Goal: Information Seeking & Learning: Learn about a topic

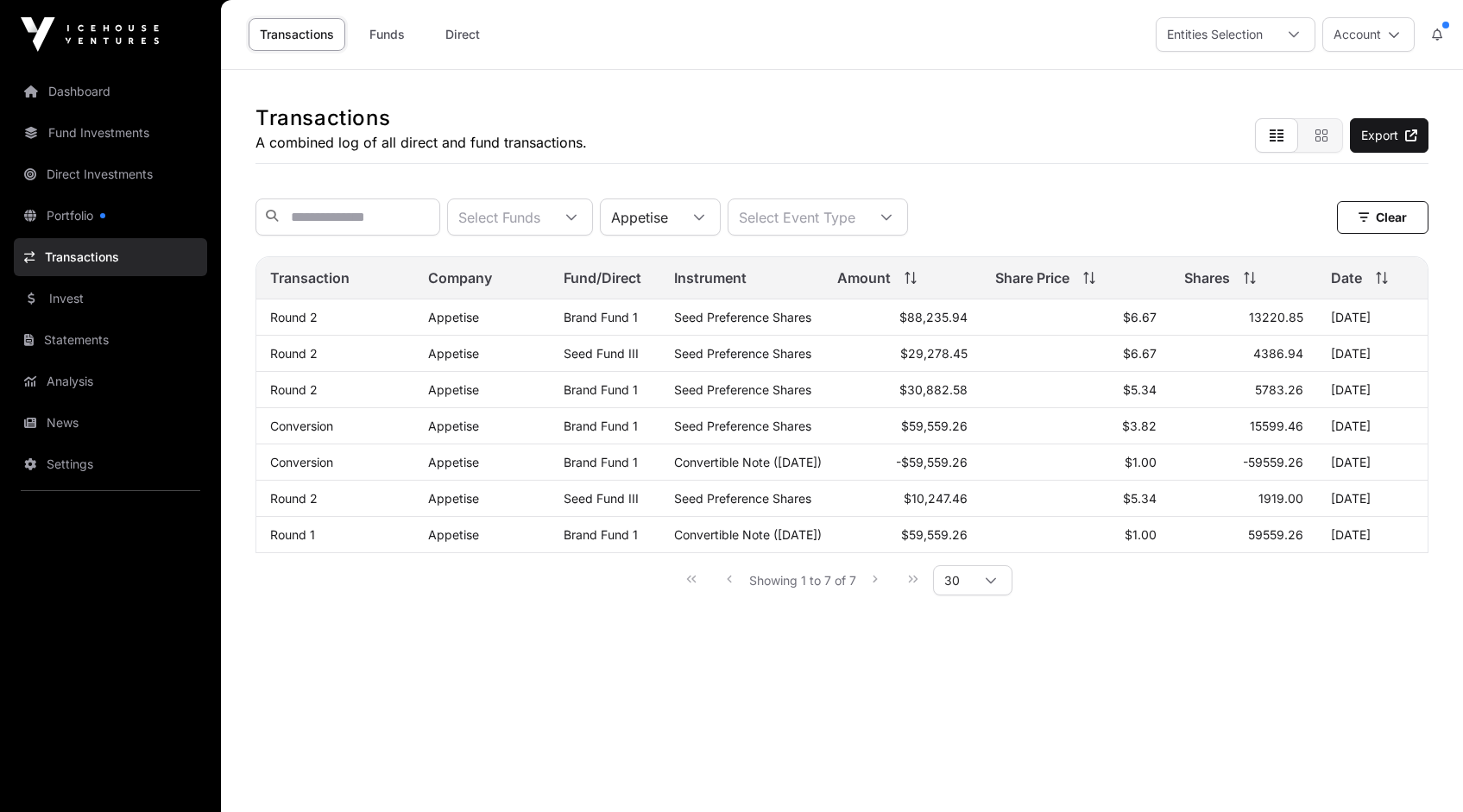
click at [705, 220] on icon at bounding box center [699, 216] width 11 height 6
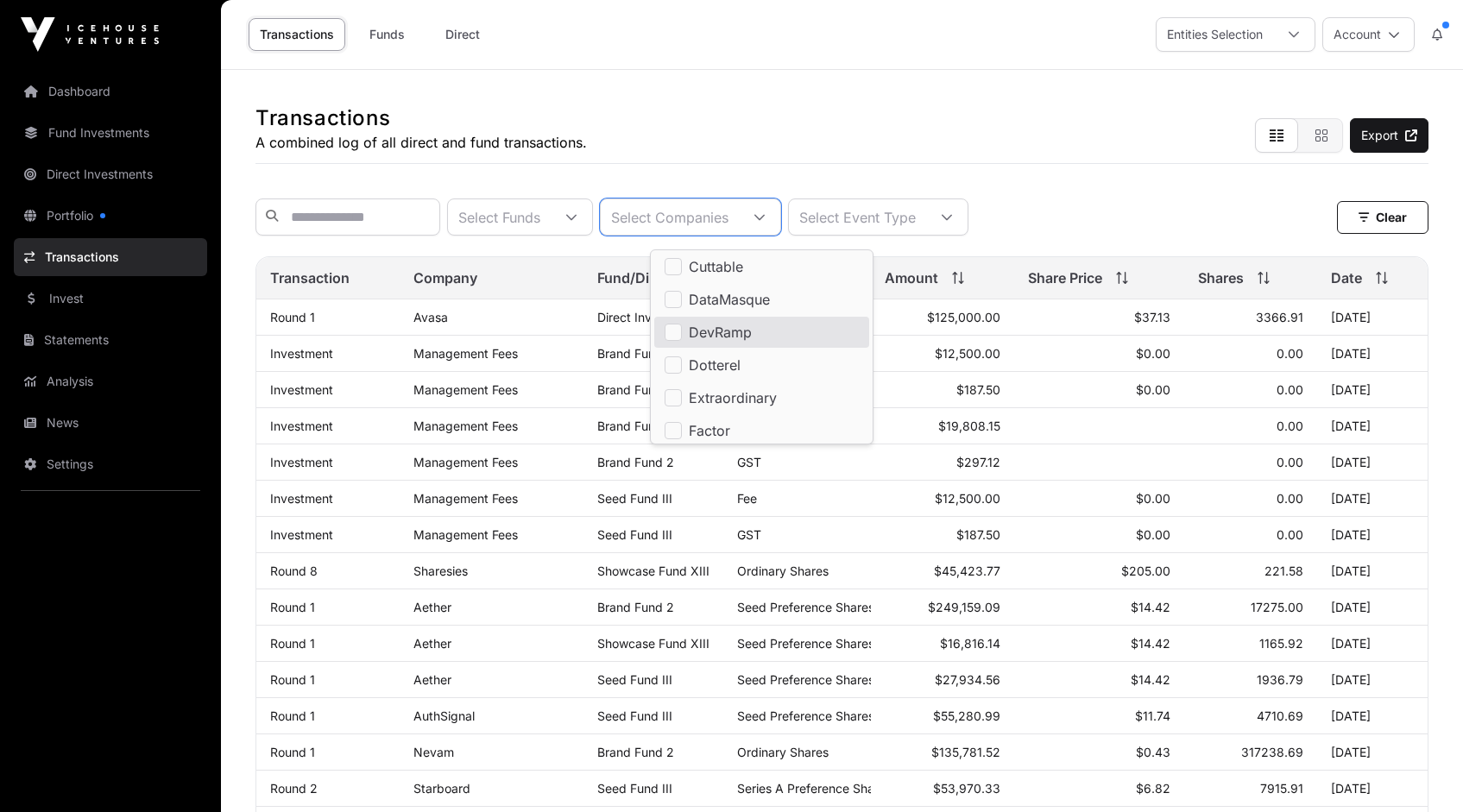
scroll to position [589, 0]
click at [708, 102] on div "Transactions A combined log of all direct and fund transactions. Export" at bounding box center [842, 116] width 1173 height 94
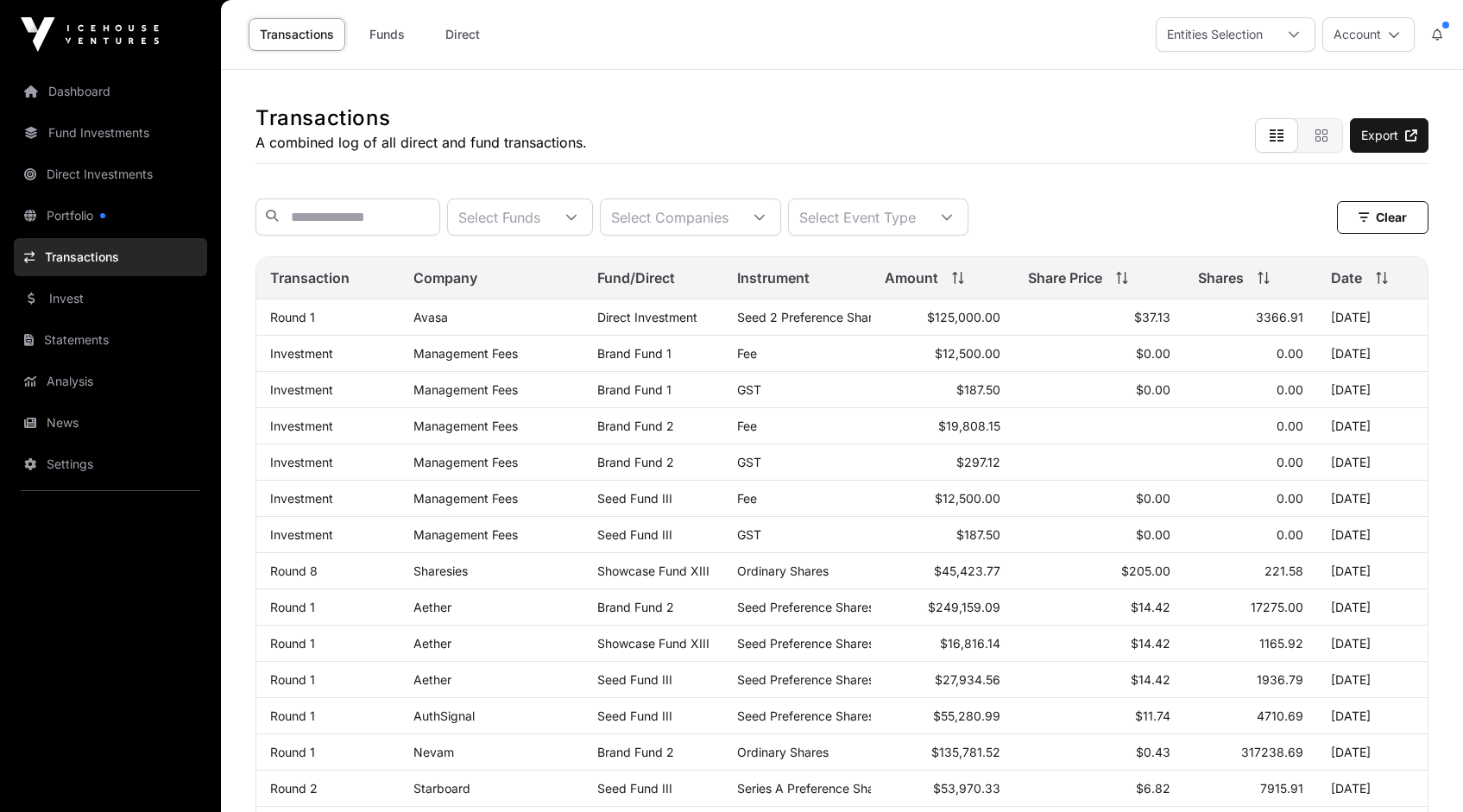
click at [84, 261] on link "Transactions" at bounding box center [110, 257] width 193 height 38
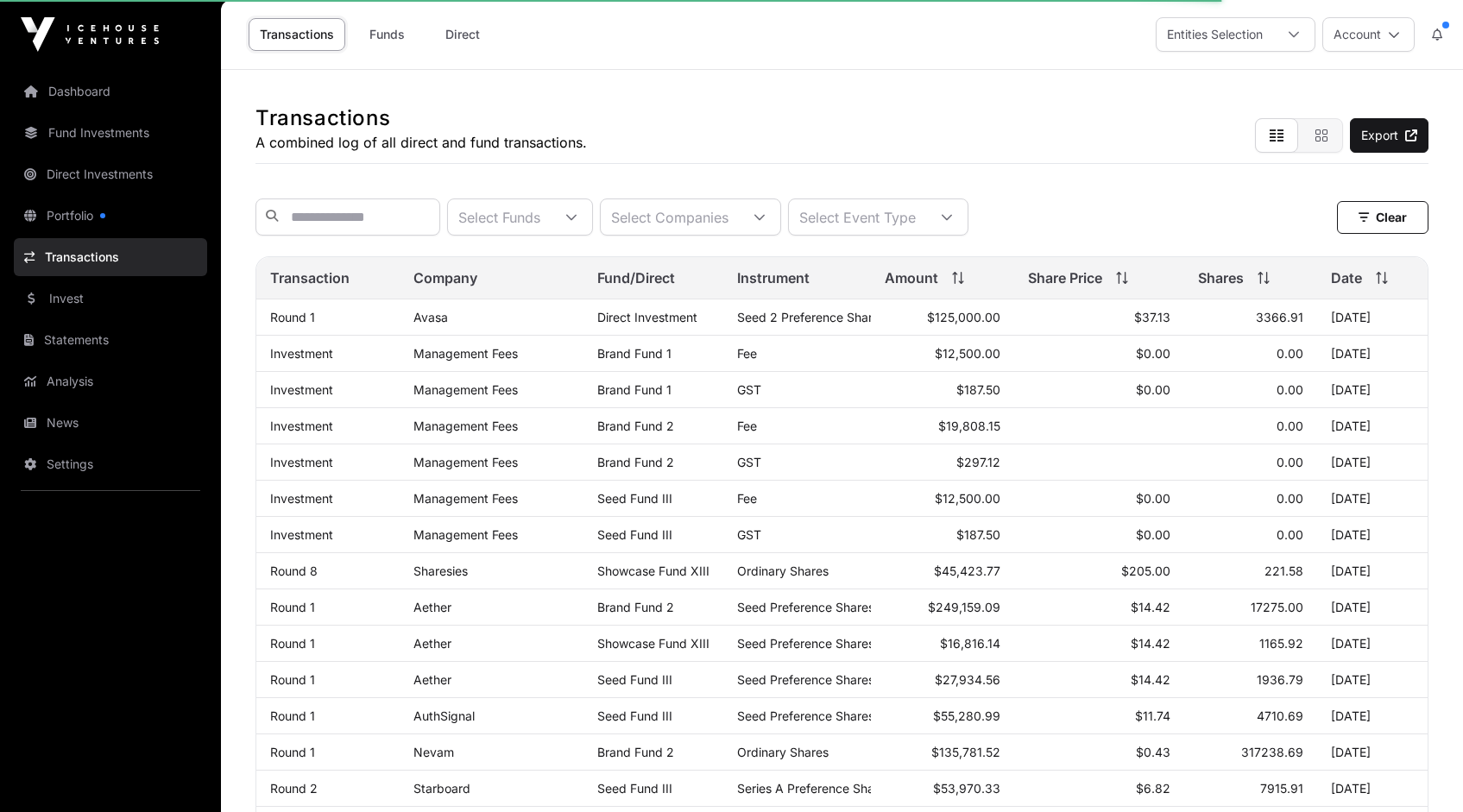
click at [765, 218] on icon at bounding box center [760, 217] width 13 height 13
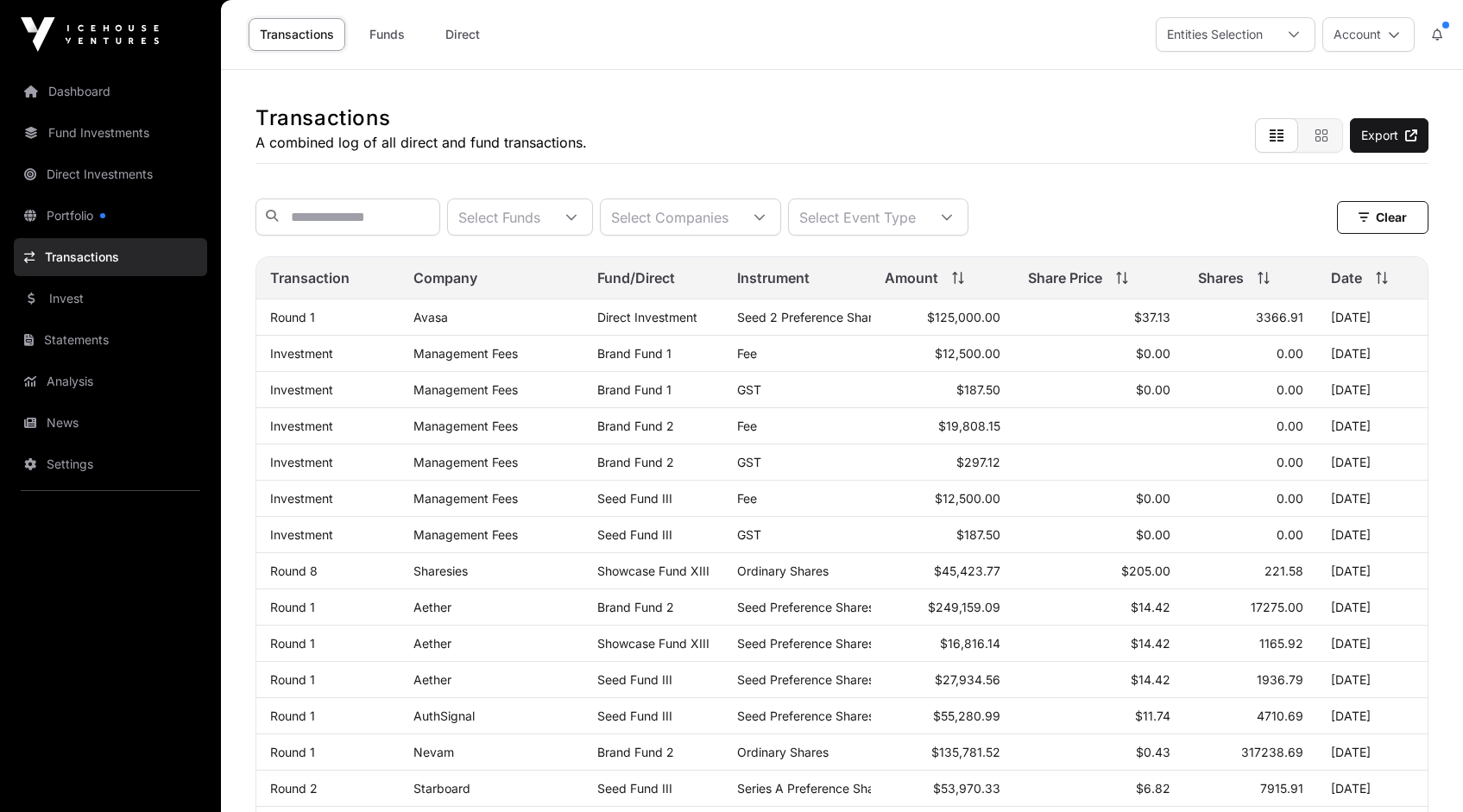
click at [765, 216] on icon at bounding box center [760, 217] width 13 height 13
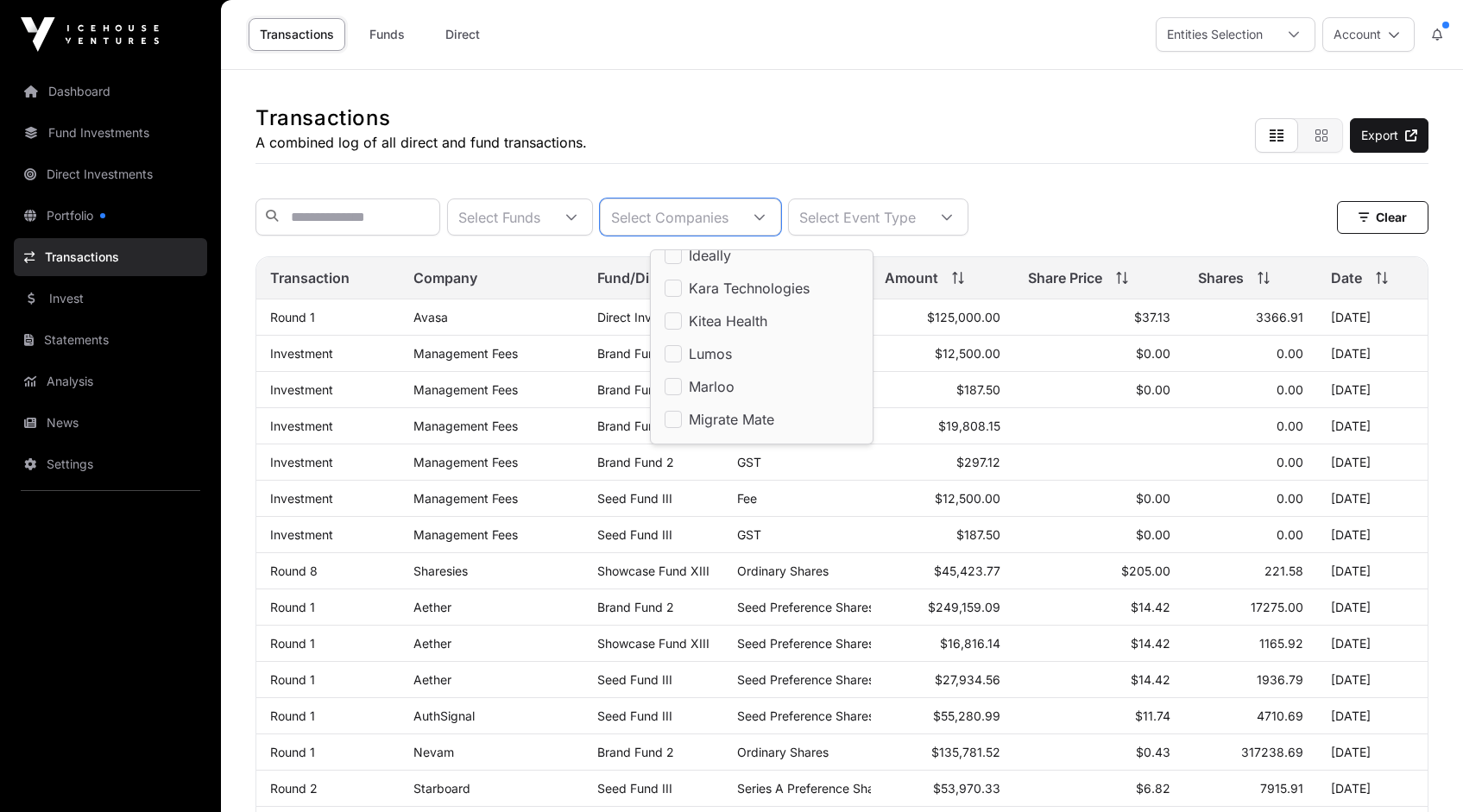
scroll to position [881, 0]
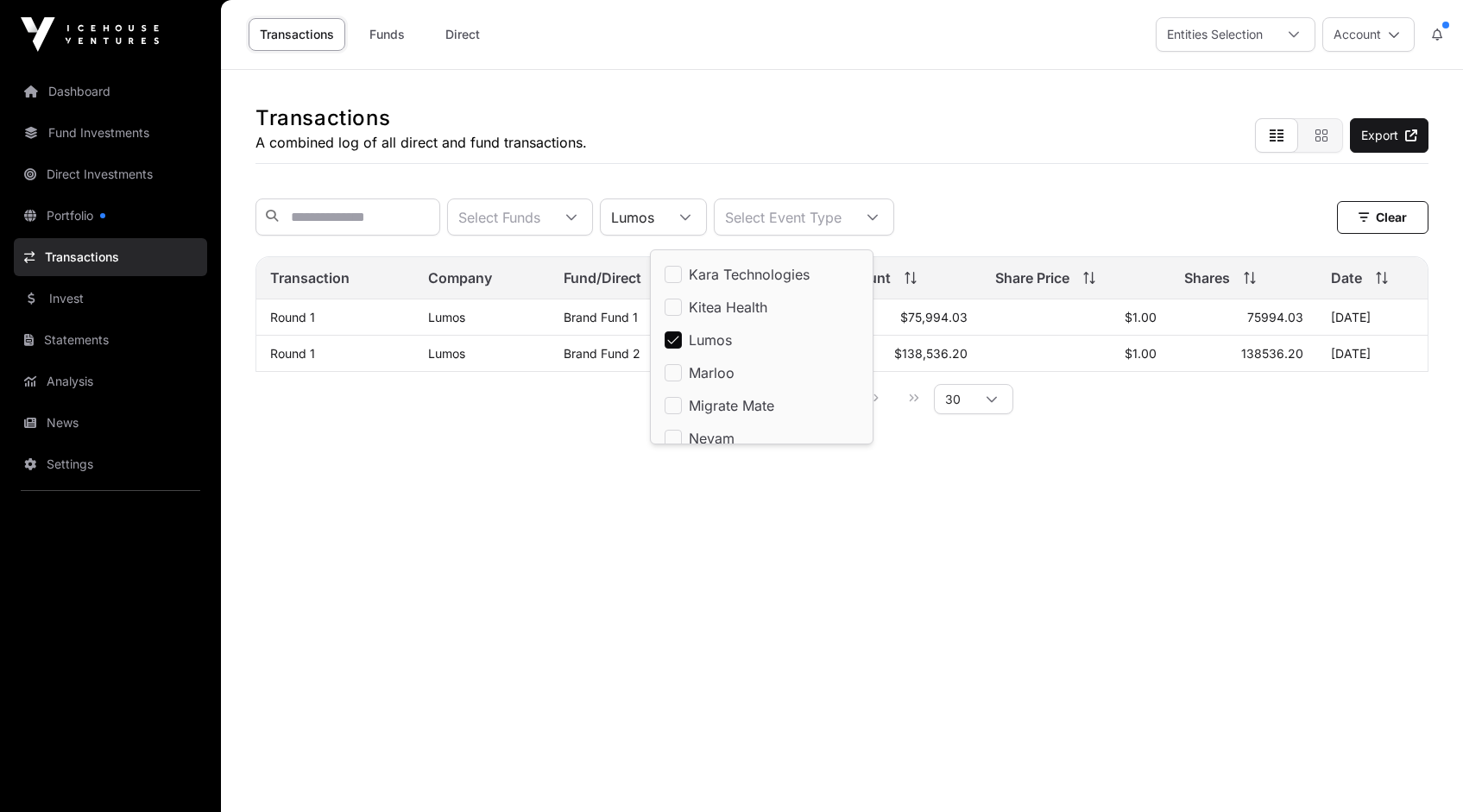
click at [835, 122] on div "Transactions A combined log of all direct and fund transactions. Export" at bounding box center [842, 116] width 1173 height 94
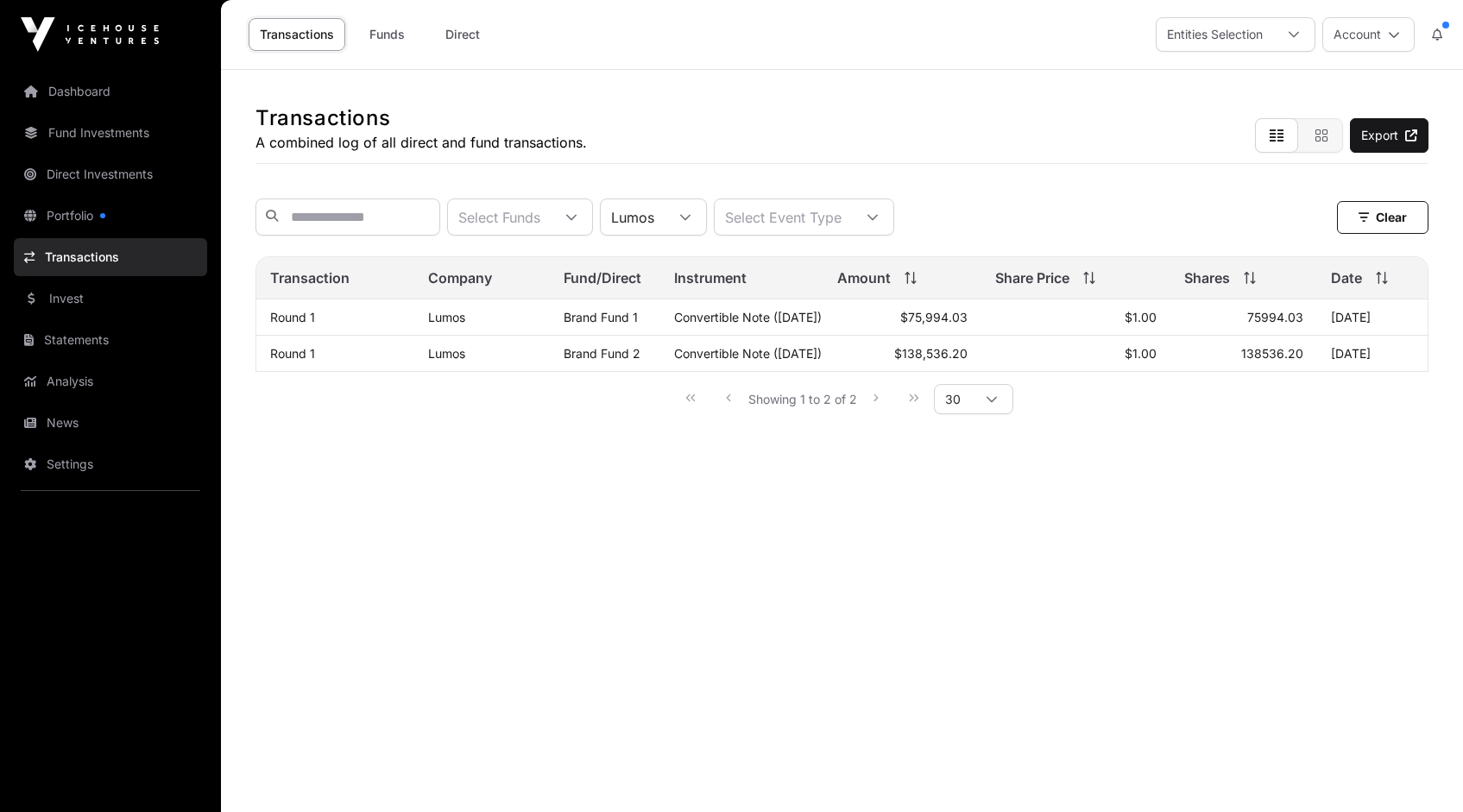
click at [691, 219] on icon at bounding box center [686, 217] width 13 height 13
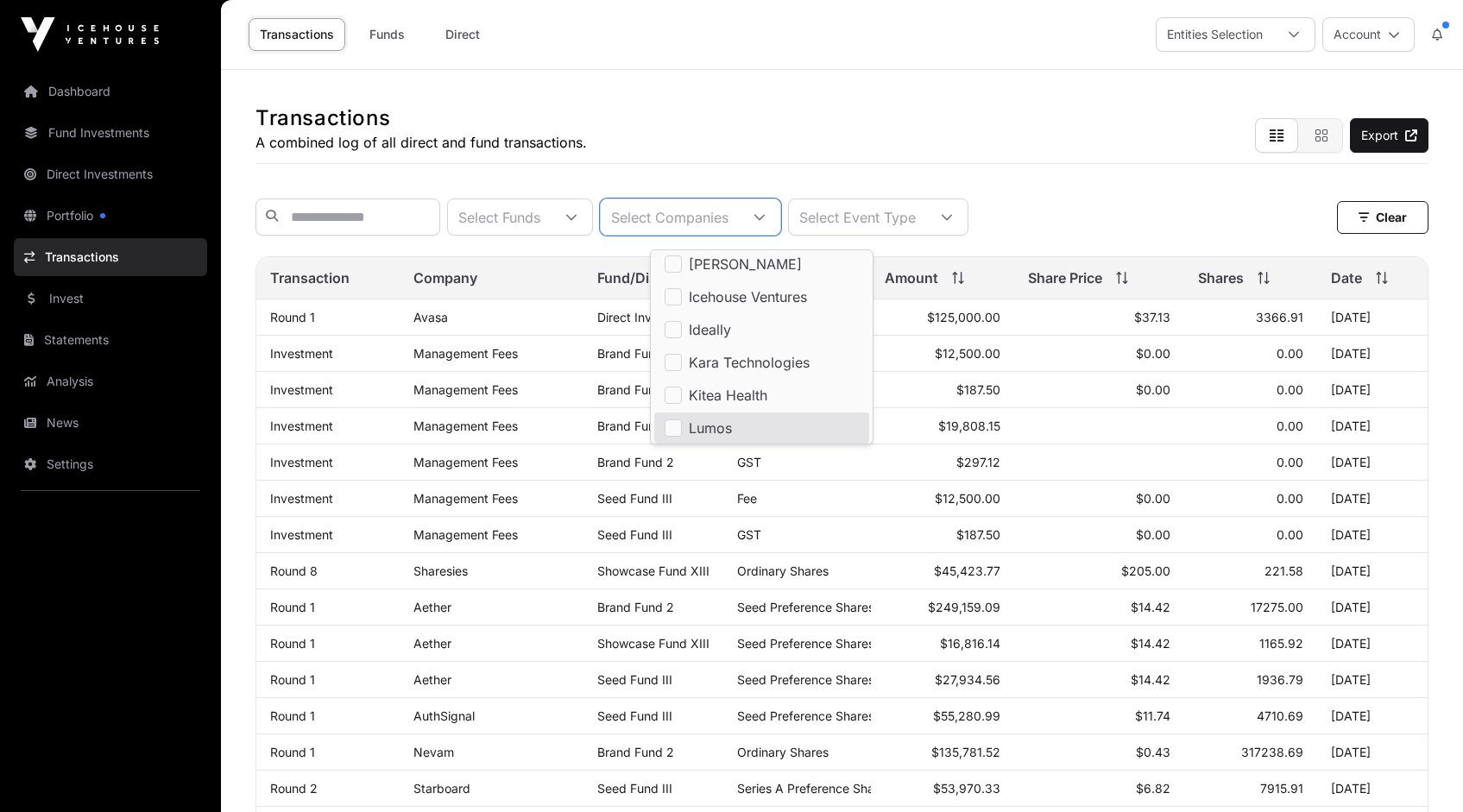
click at [733, 114] on div "Transactions A combined log of all direct and fund transactions. Export" at bounding box center [842, 116] width 1173 height 94
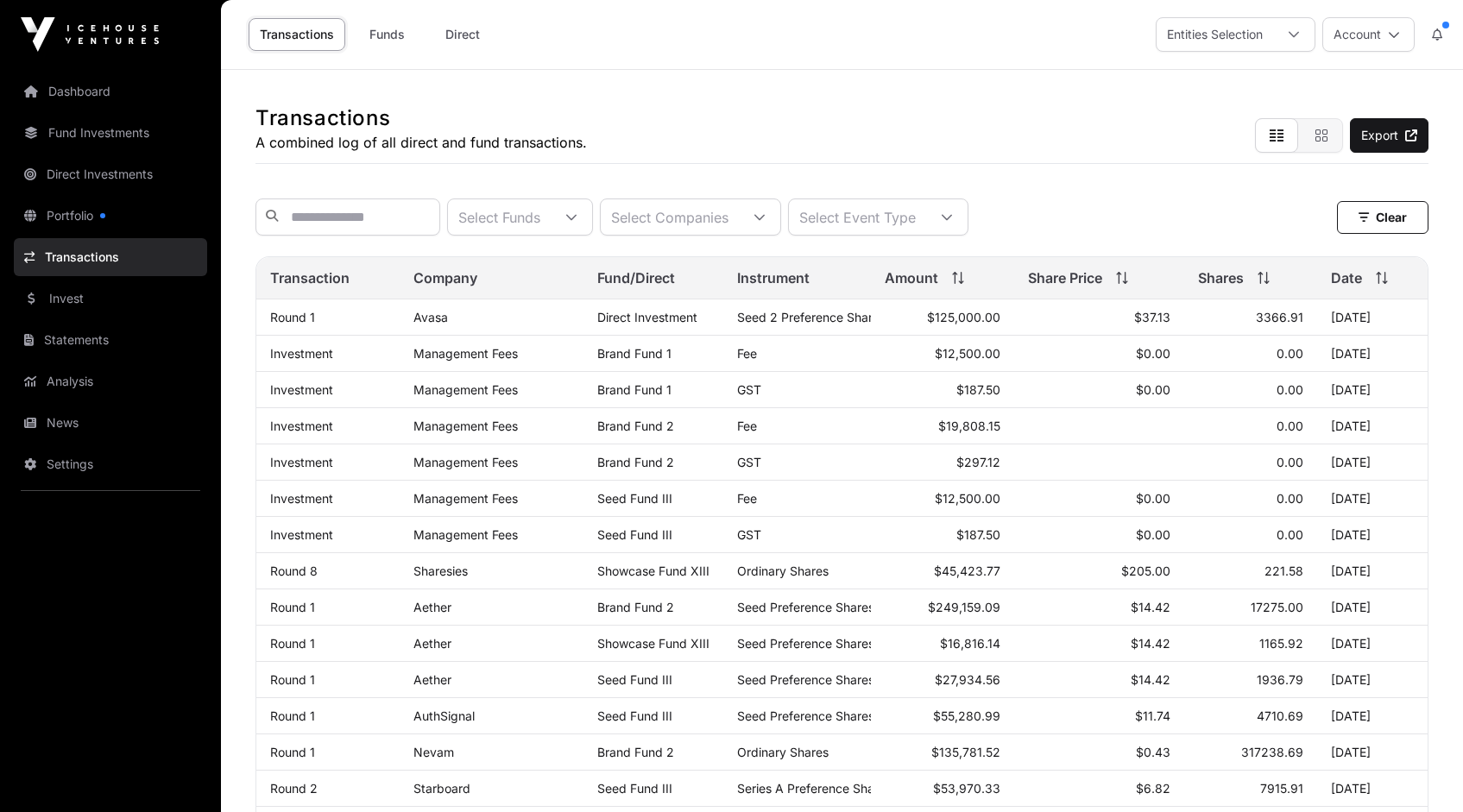
click at [781, 215] on div at bounding box center [759, 217] width 41 height 36
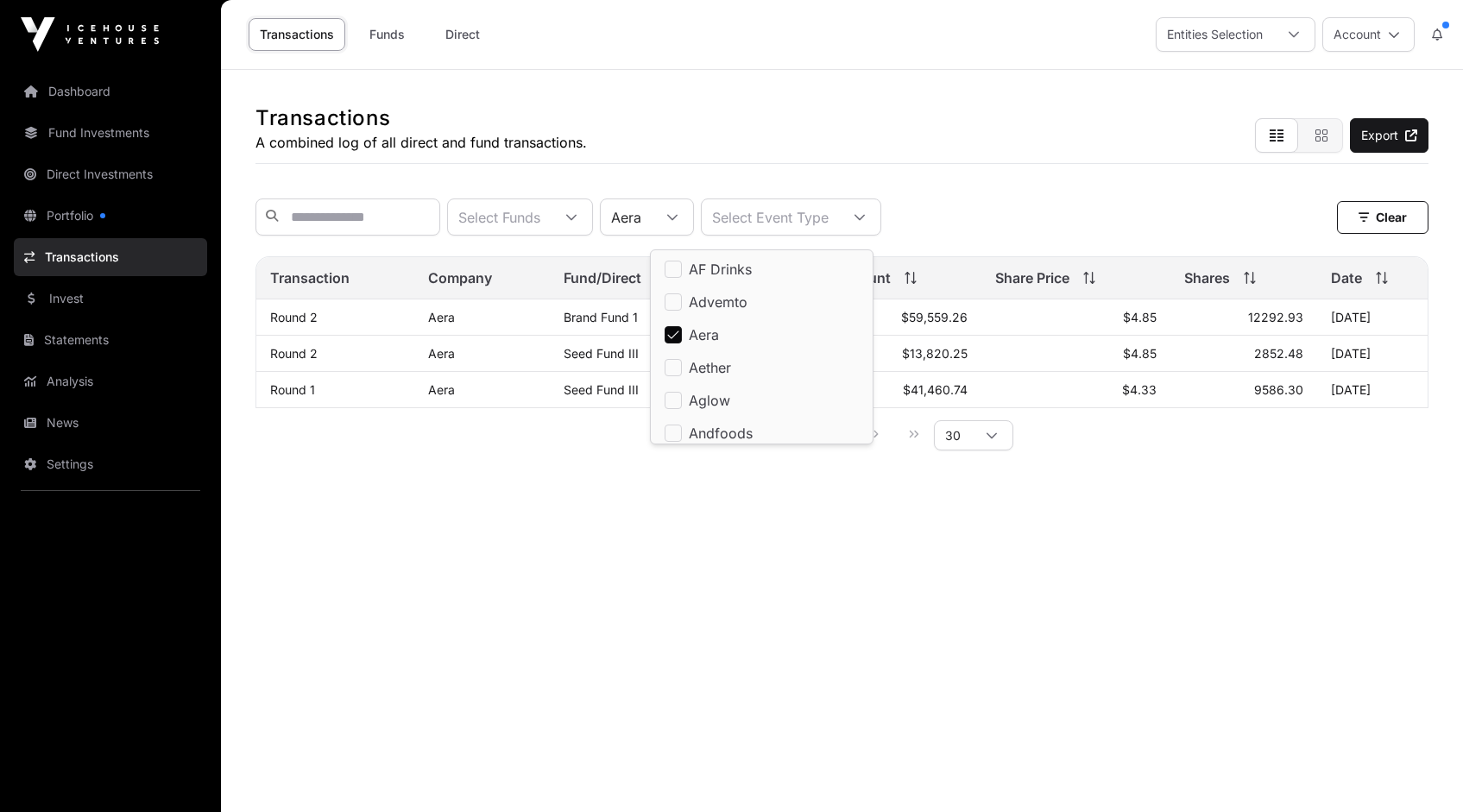
click at [441, 325] on link "Aera" at bounding box center [442, 317] width 27 height 14
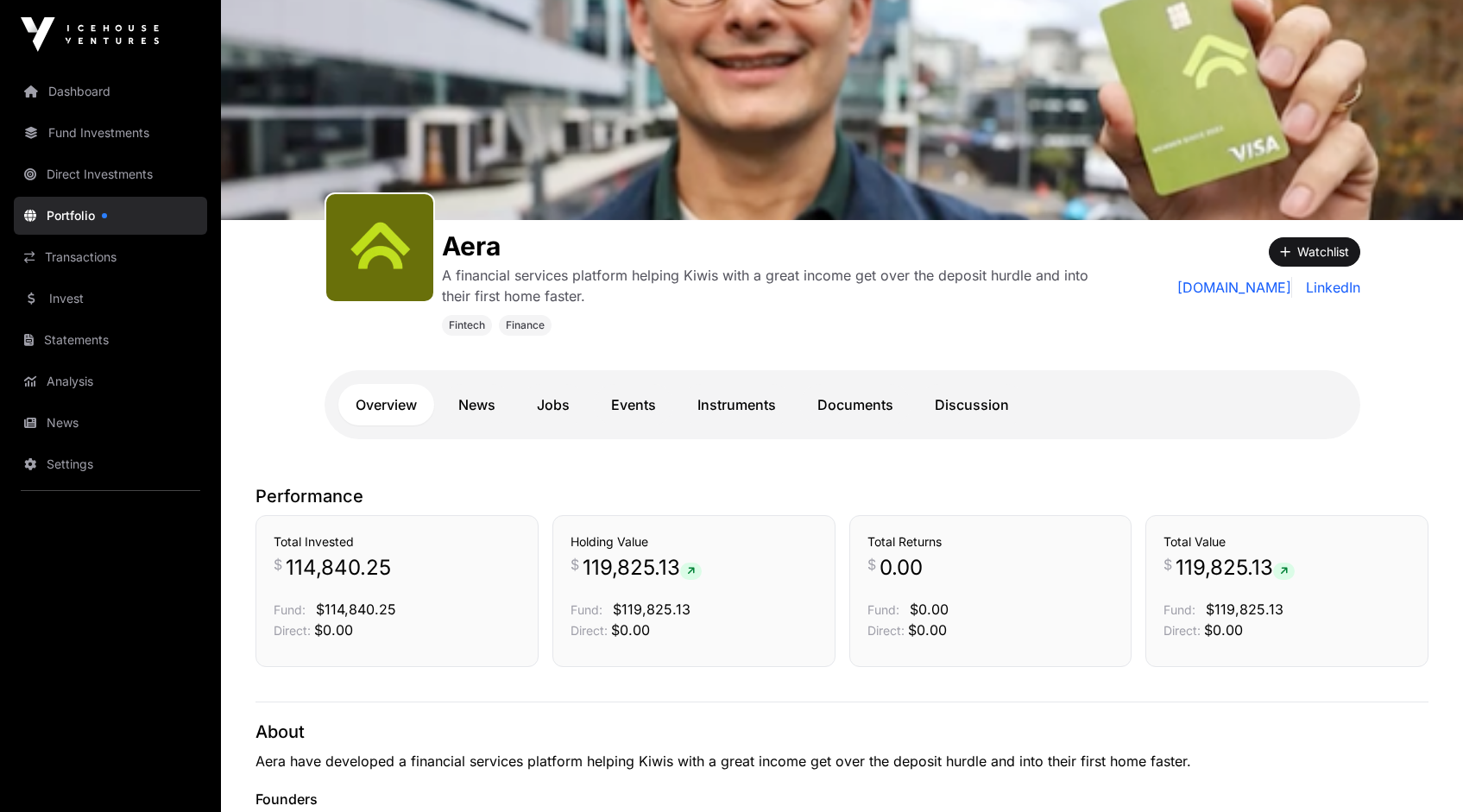
scroll to position [67, 0]
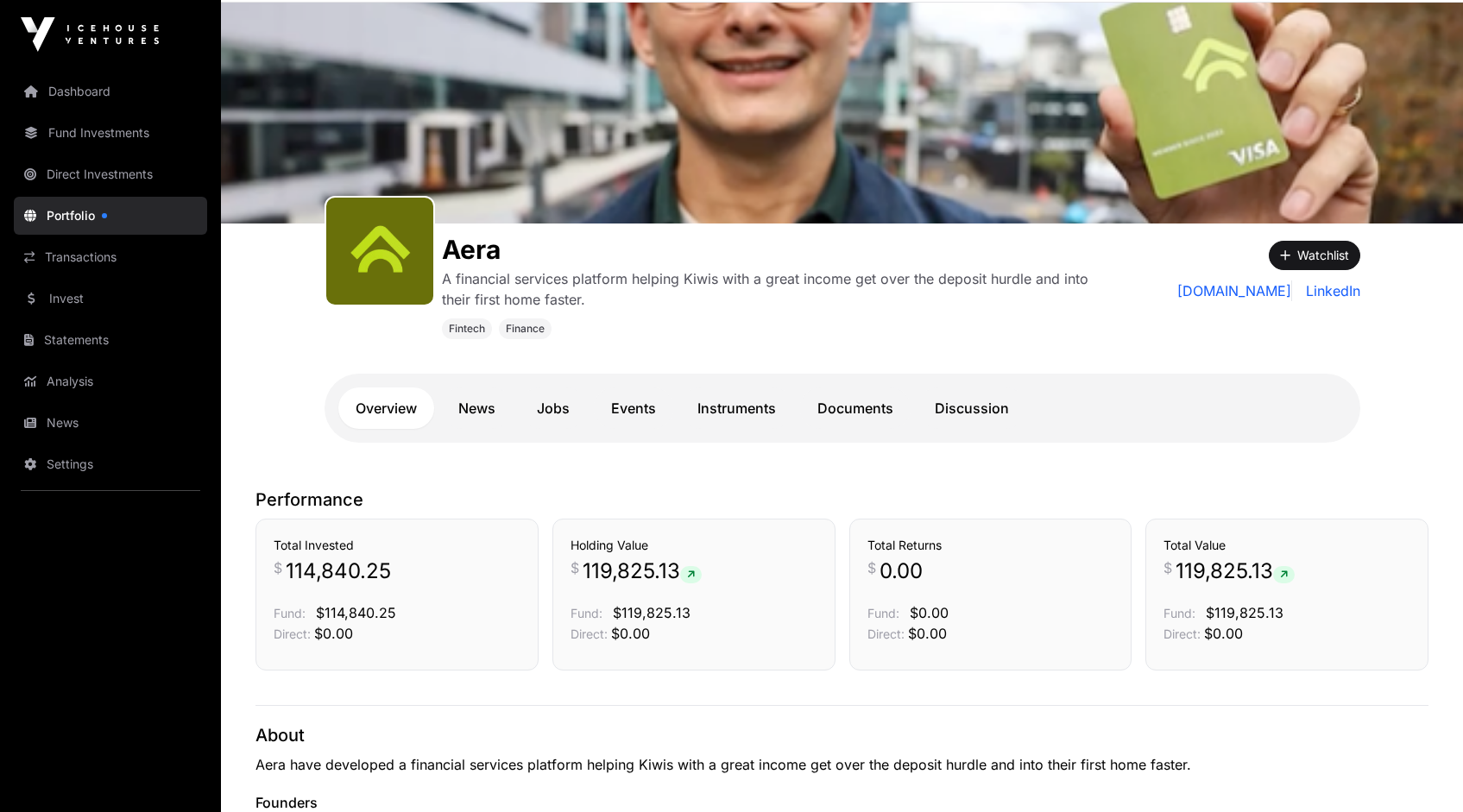
click at [737, 410] on link "Instruments" at bounding box center [737, 408] width 113 height 41
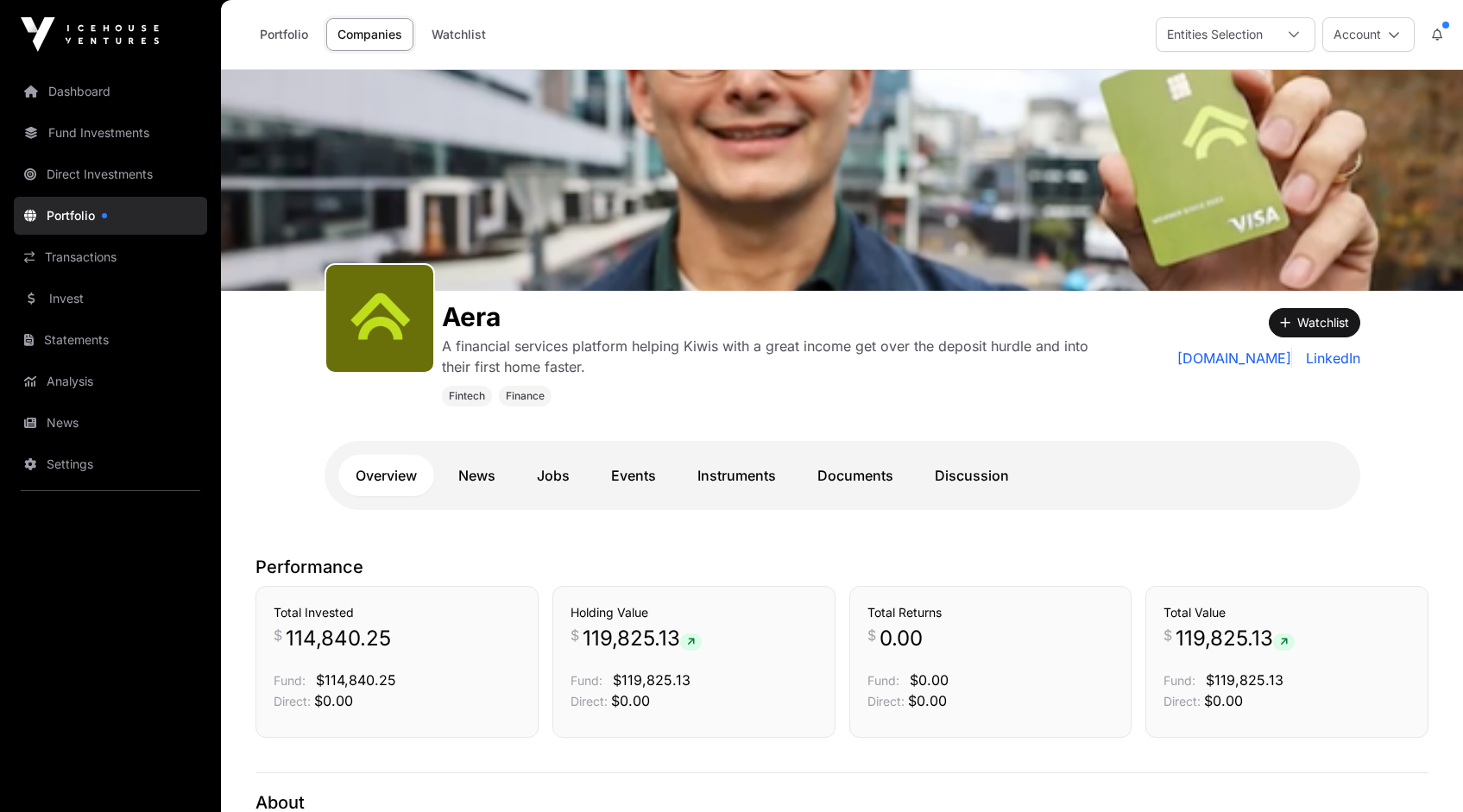
scroll to position [67, 0]
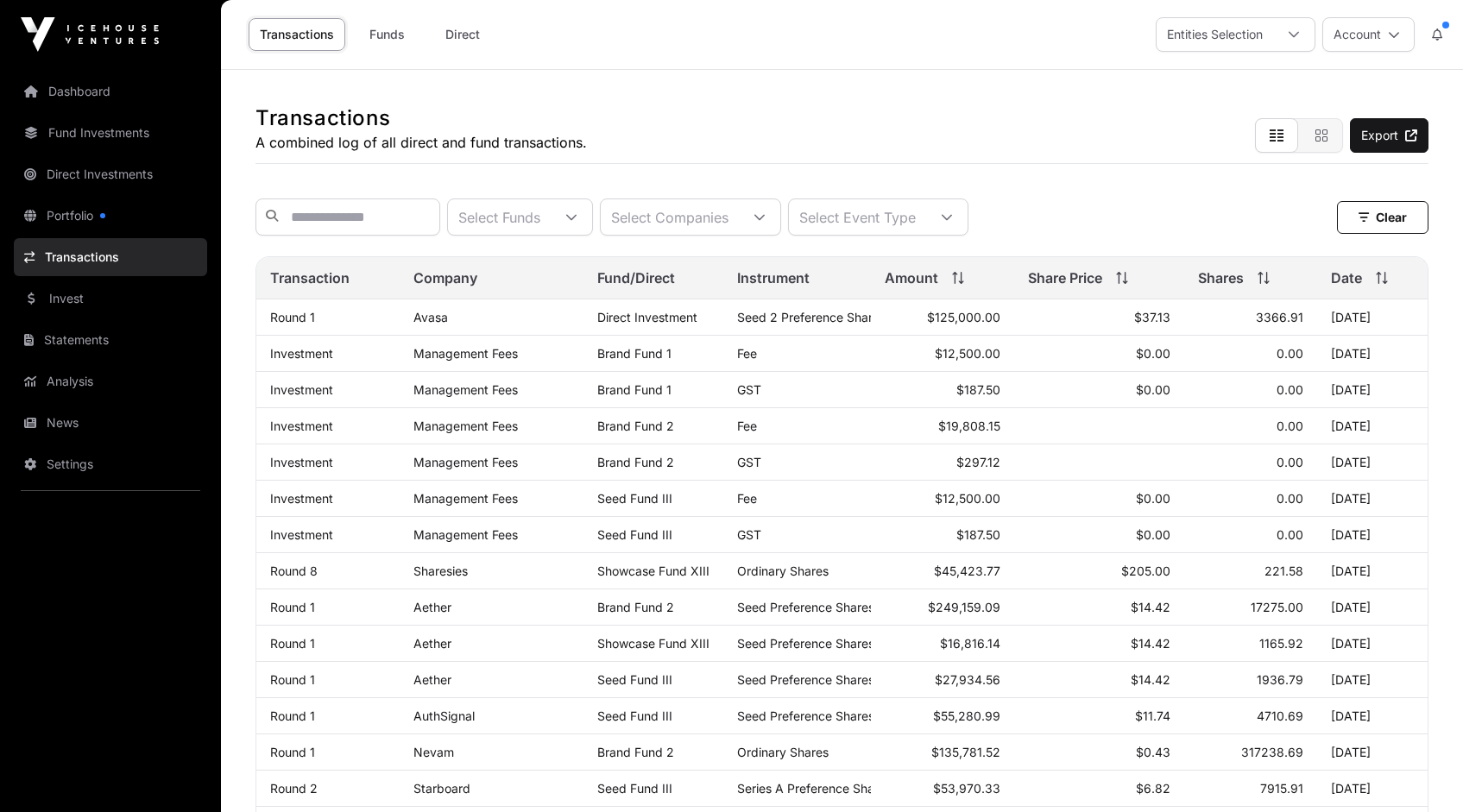
click at [765, 221] on icon at bounding box center [760, 217] width 13 height 13
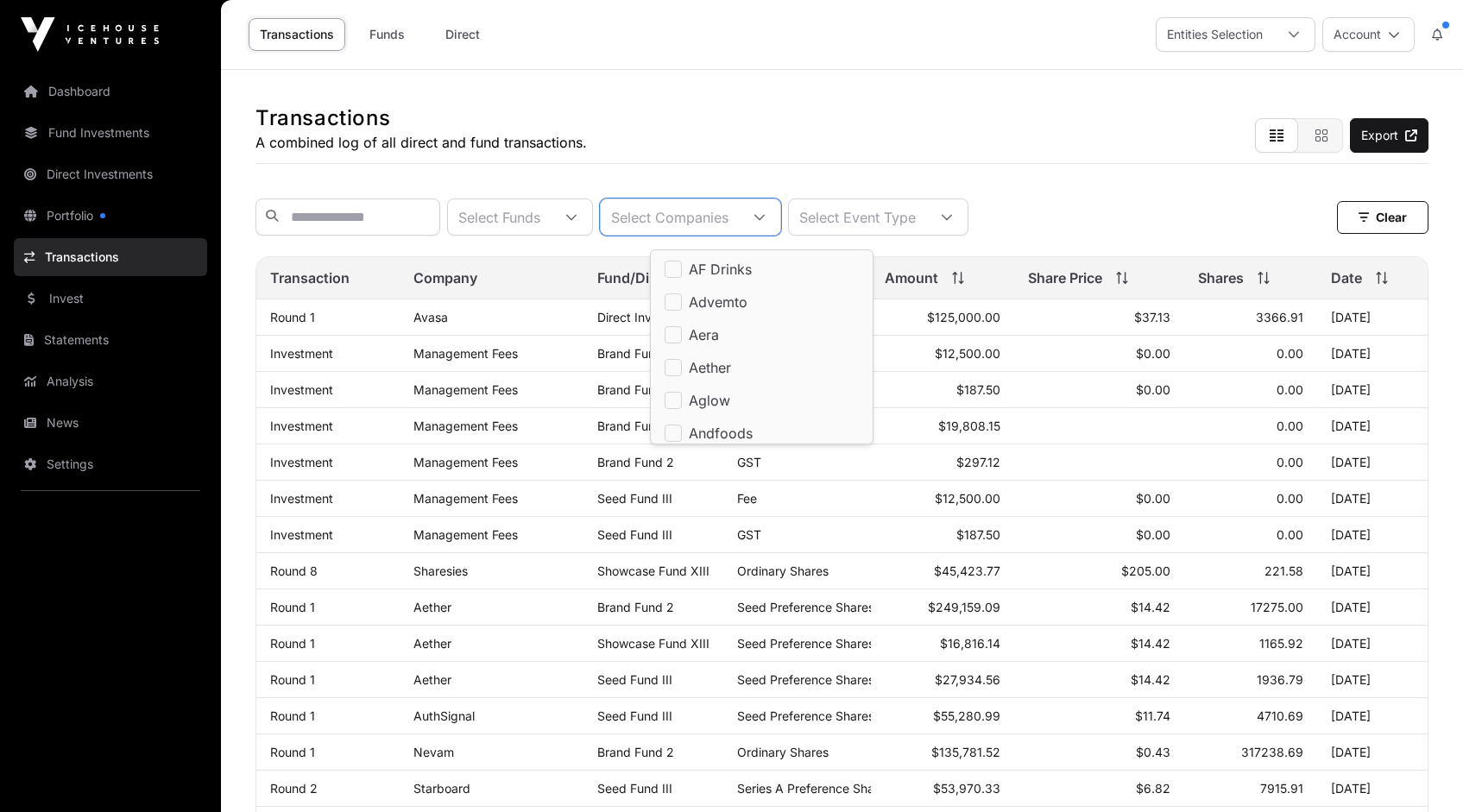
scroll to position [18, 12]
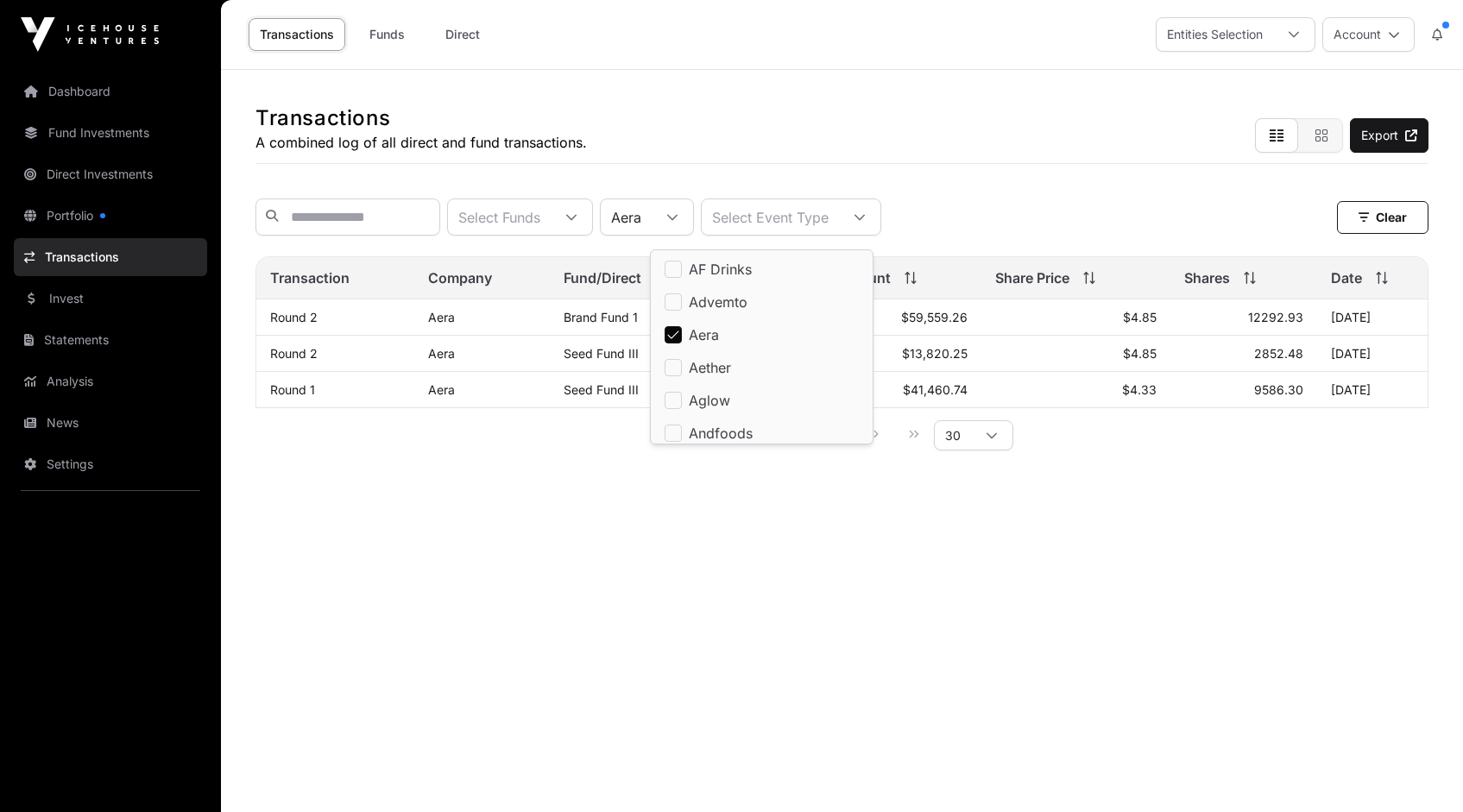
click at [1006, 145] on div "Transactions A combined log of all direct and fund transactions. Export" at bounding box center [842, 116] width 1173 height 94
click at [442, 325] on link "Aera" at bounding box center [442, 317] width 27 height 14
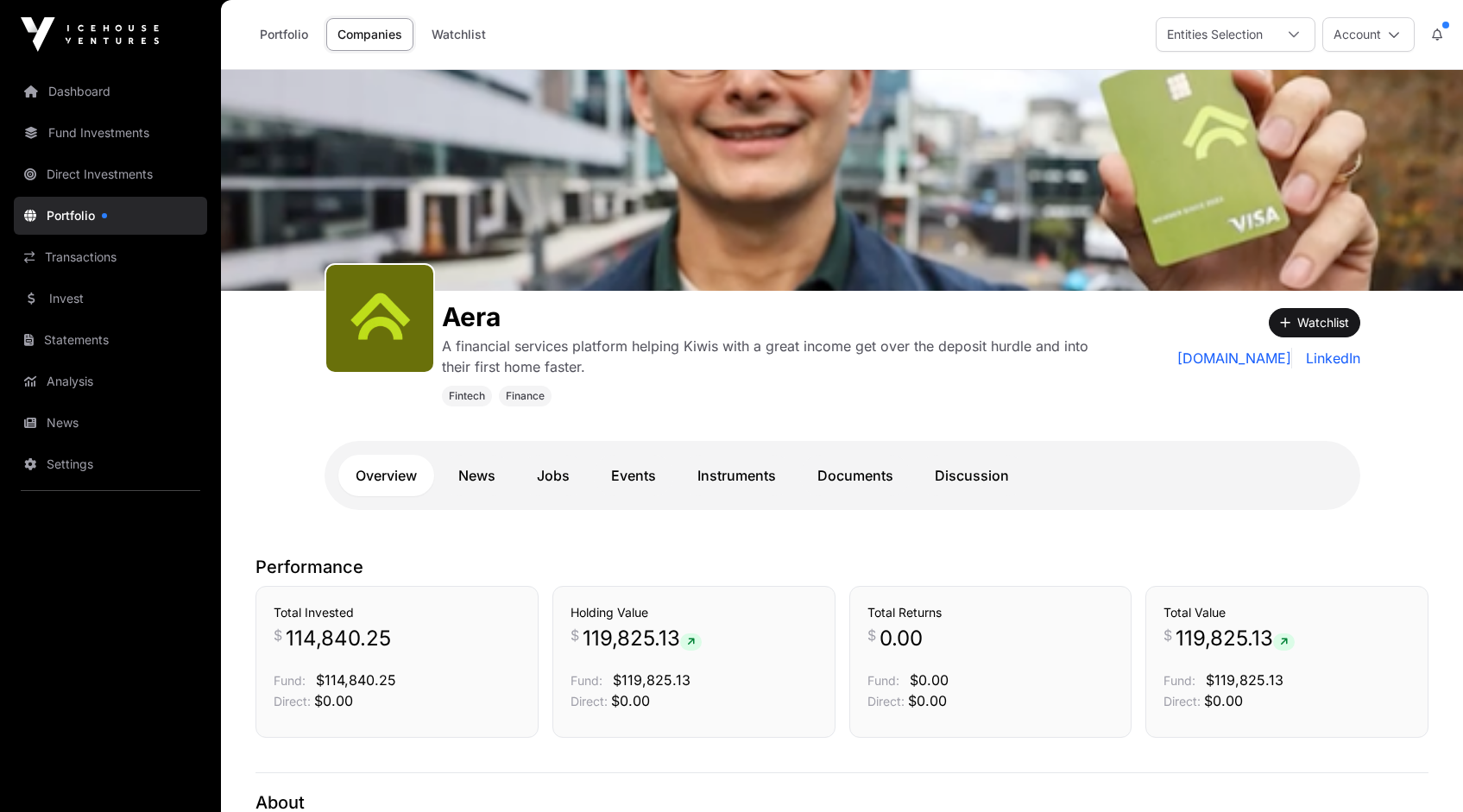
click at [486, 475] on link "News" at bounding box center [477, 476] width 72 height 41
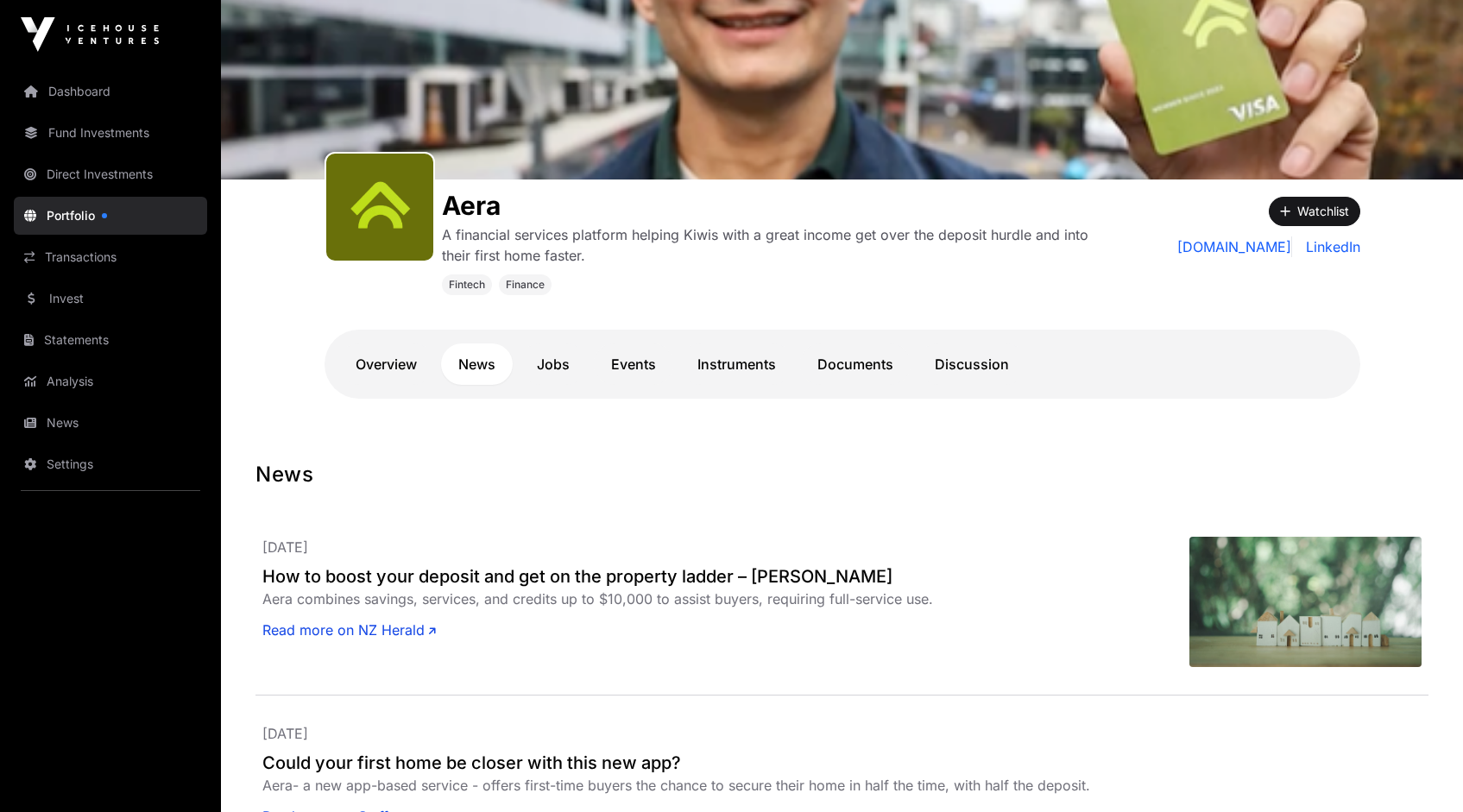
scroll to position [128, 0]
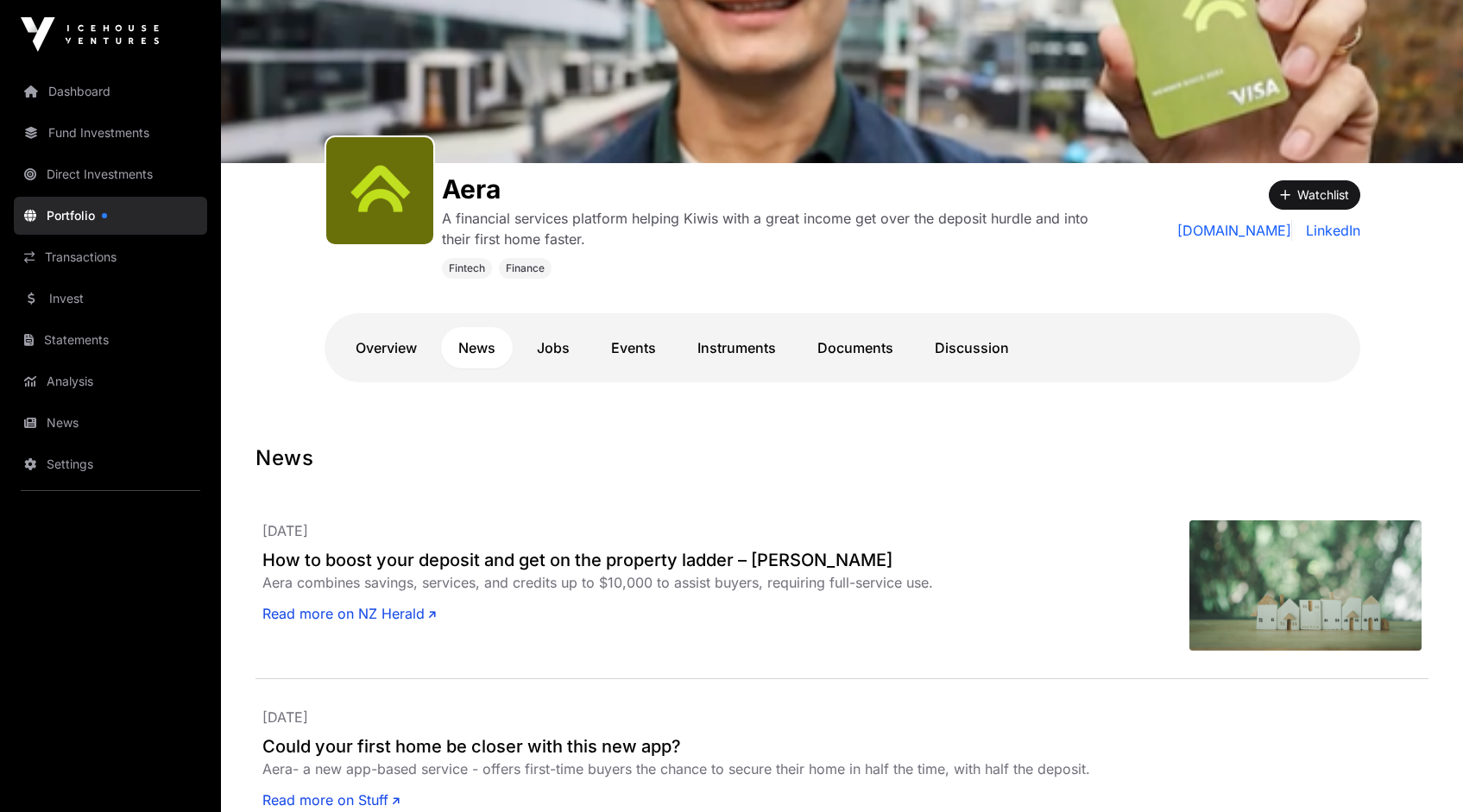
click at [559, 348] on link "Jobs" at bounding box center [553, 348] width 67 height 41
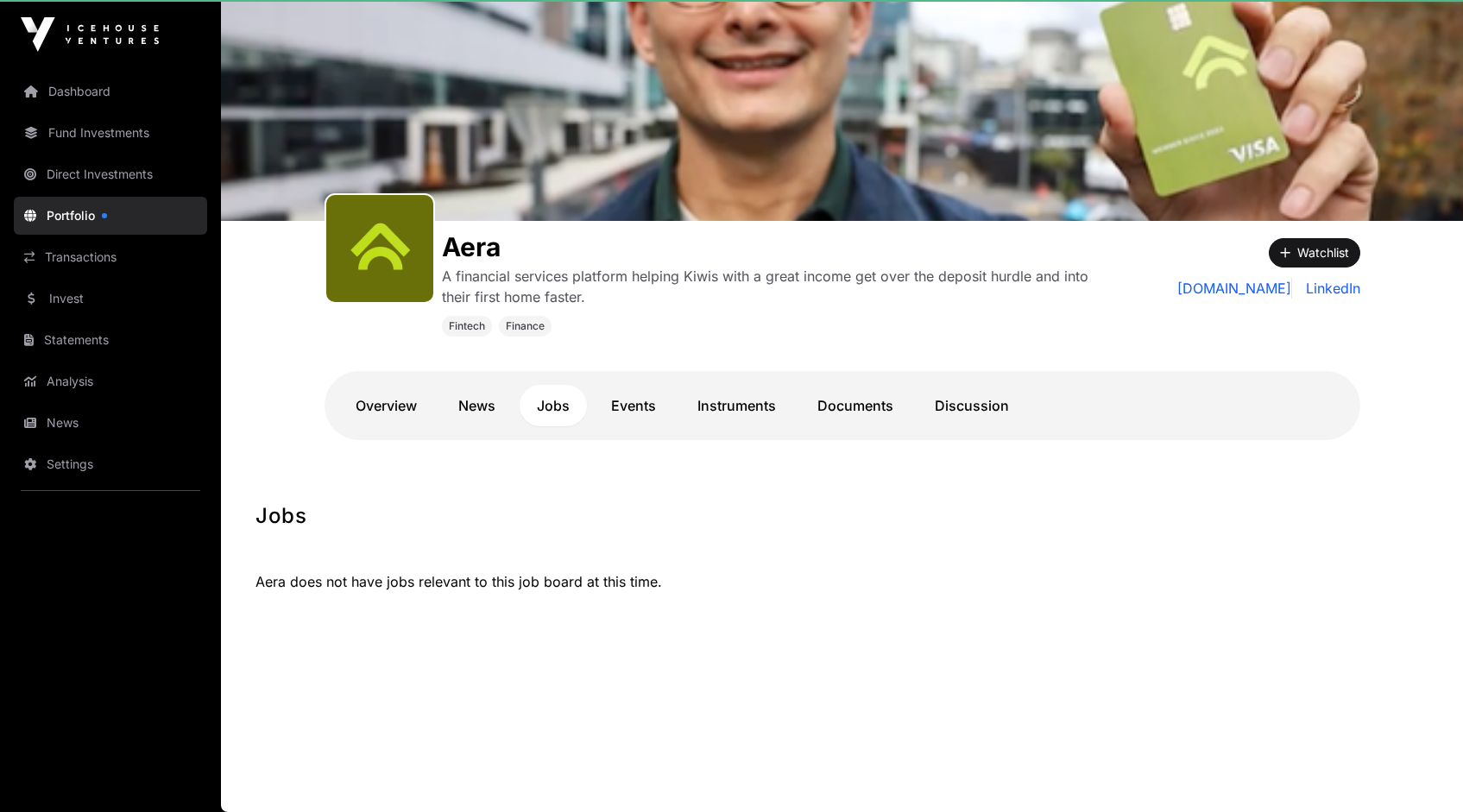
scroll to position [70, 0]
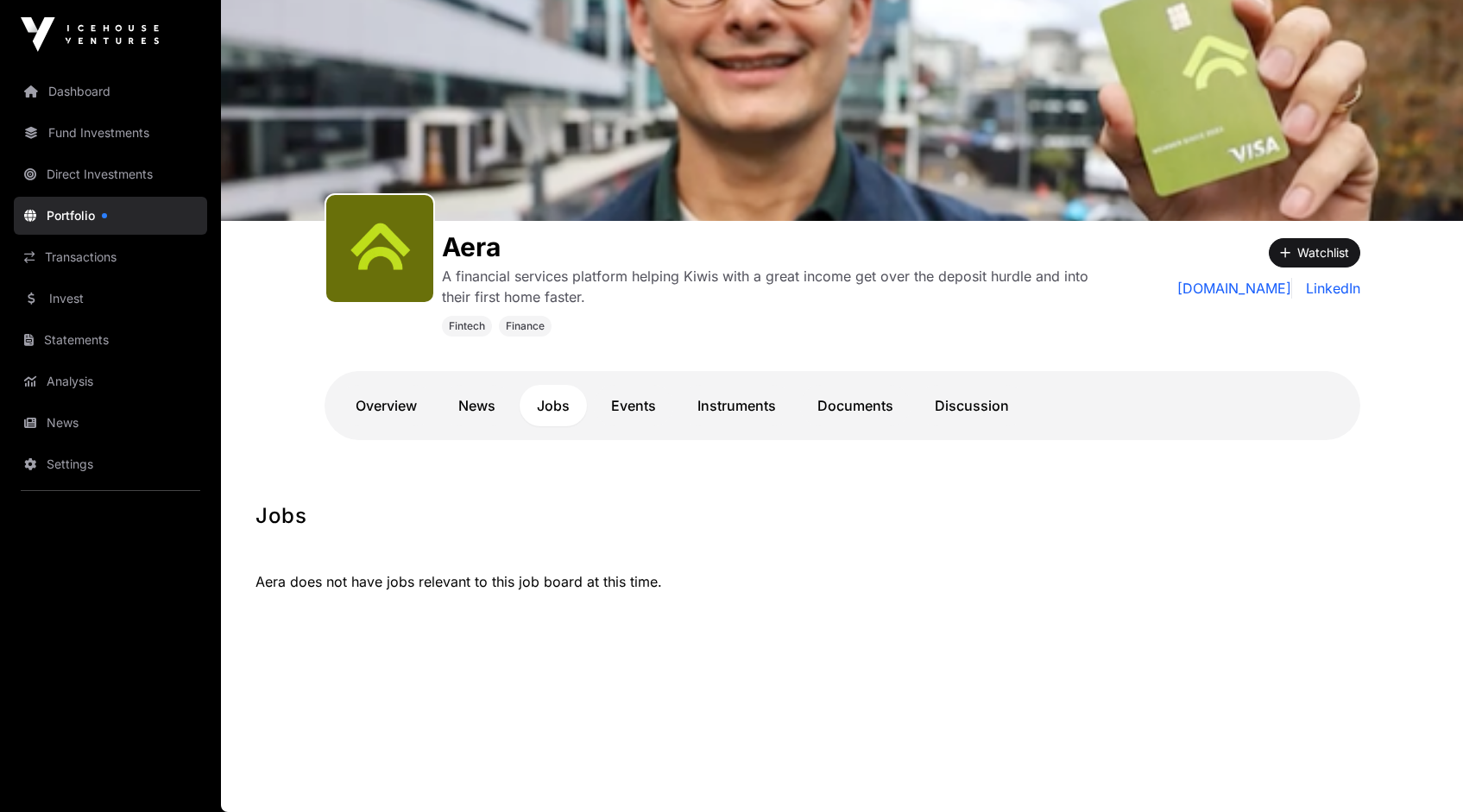
click at [633, 407] on link "Events" at bounding box center [633, 406] width 80 height 41
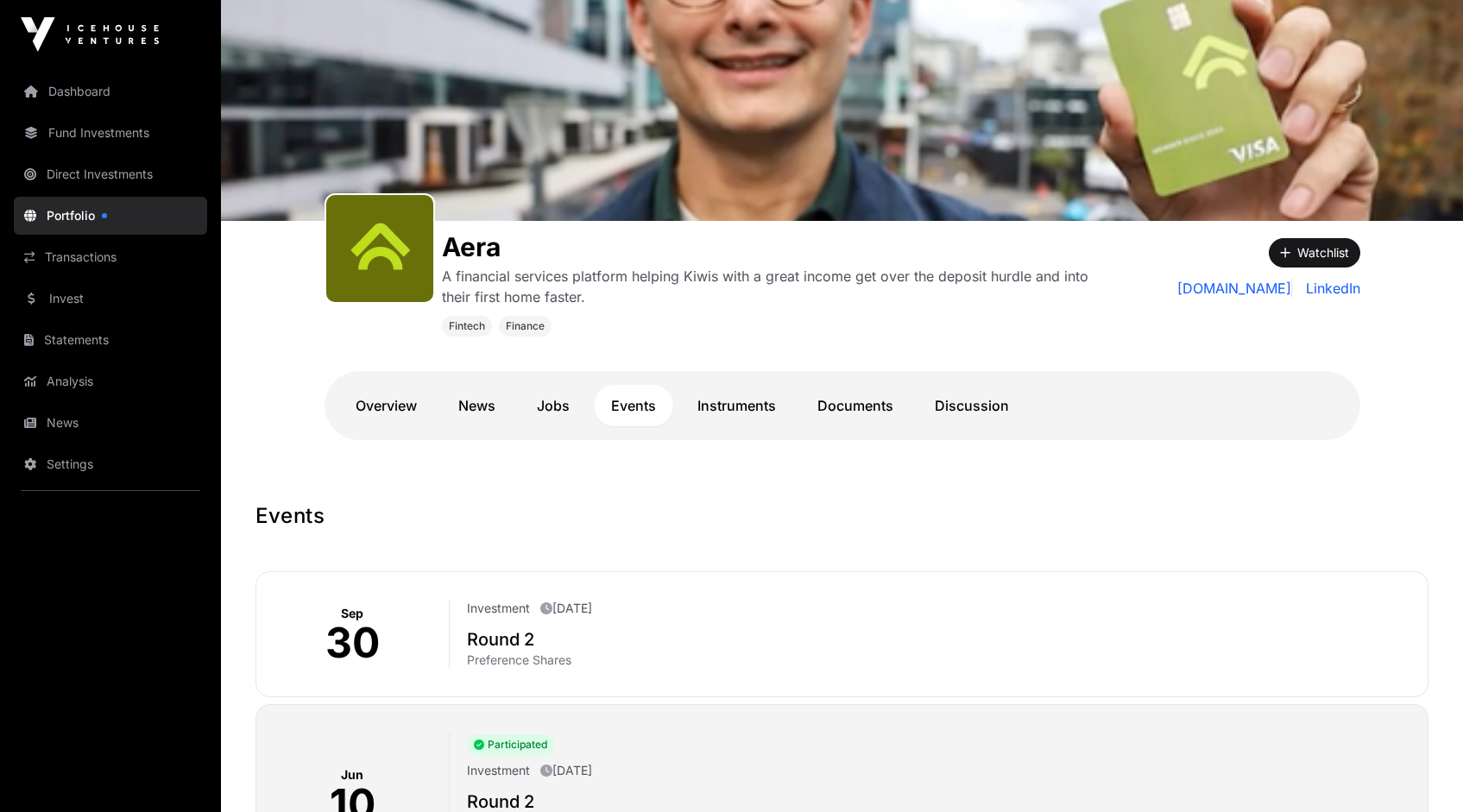
click at [739, 406] on link "Instruments" at bounding box center [737, 406] width 113 height 41
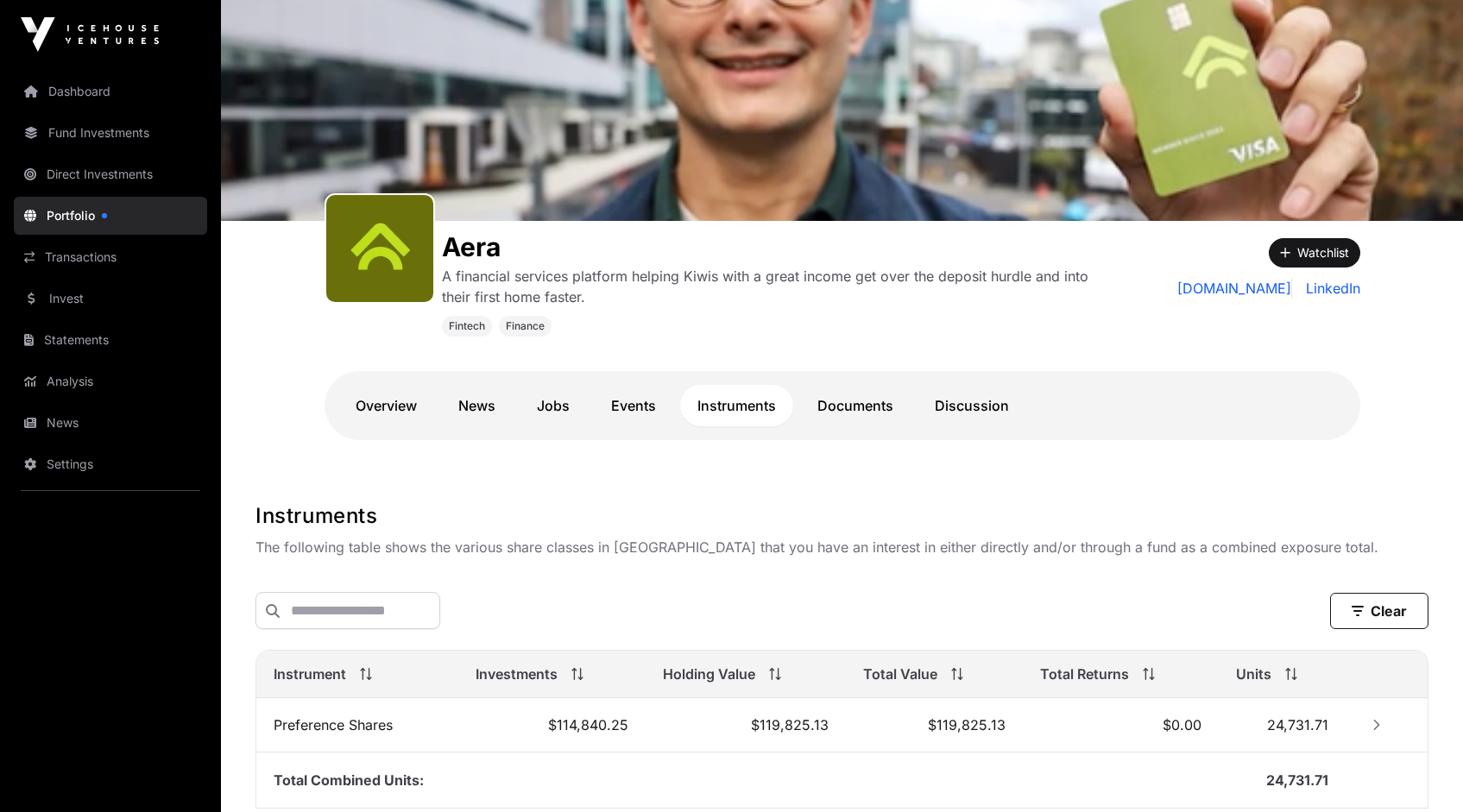
scroll to position [97, 0]
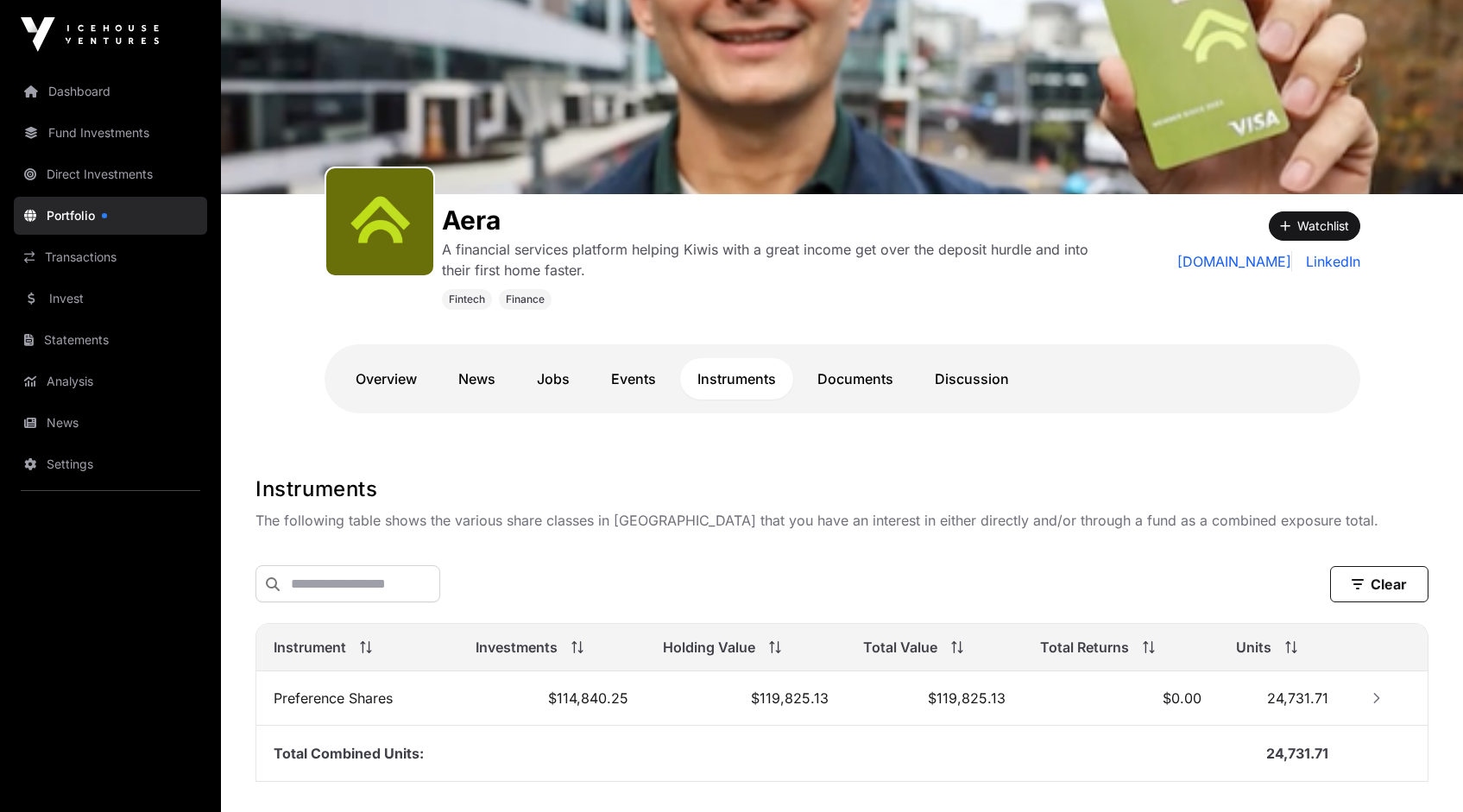
click at [835, 375] on link "Documents" at bounding box center [856, 379] width 111 height 41
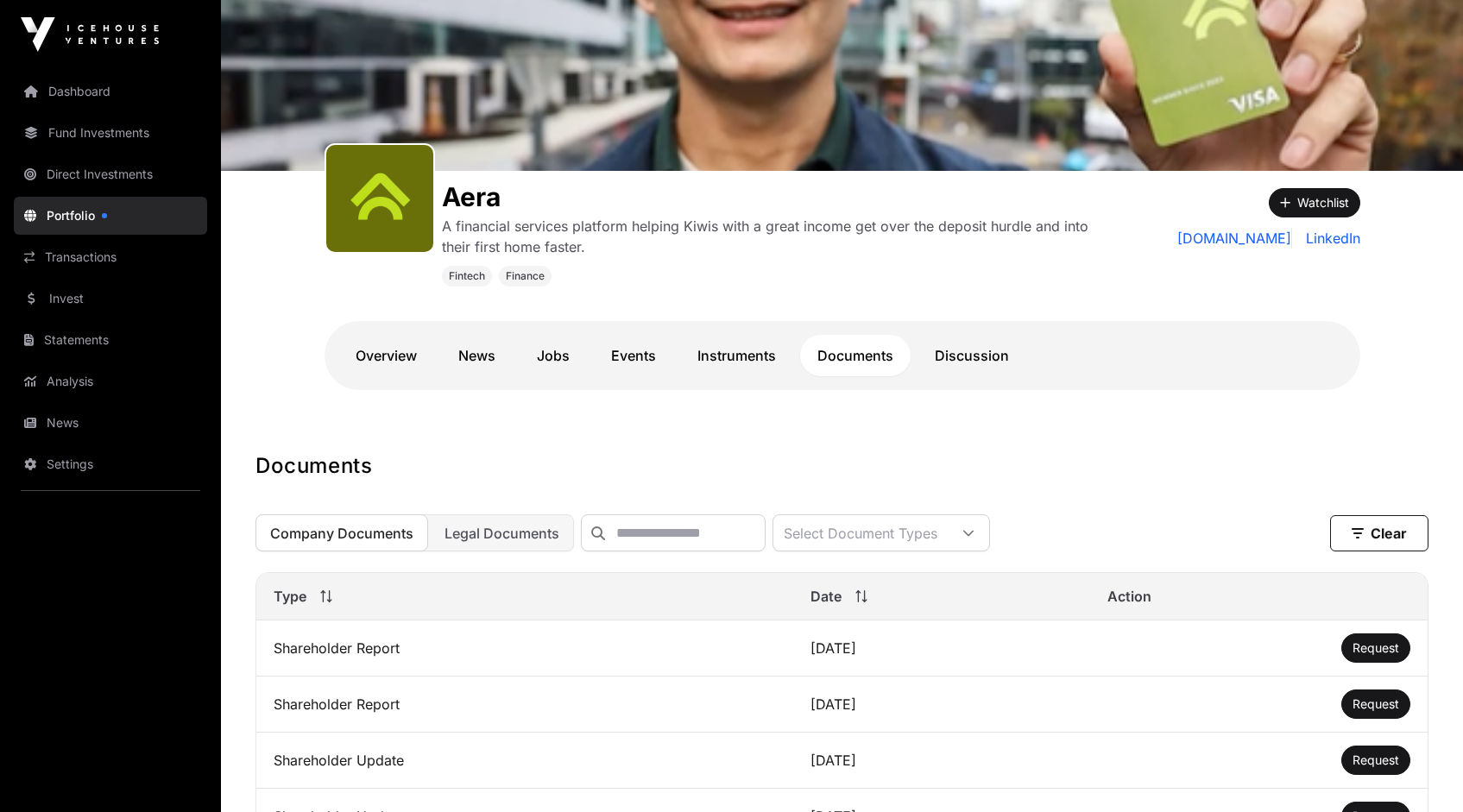
scroll to position [137, 0]
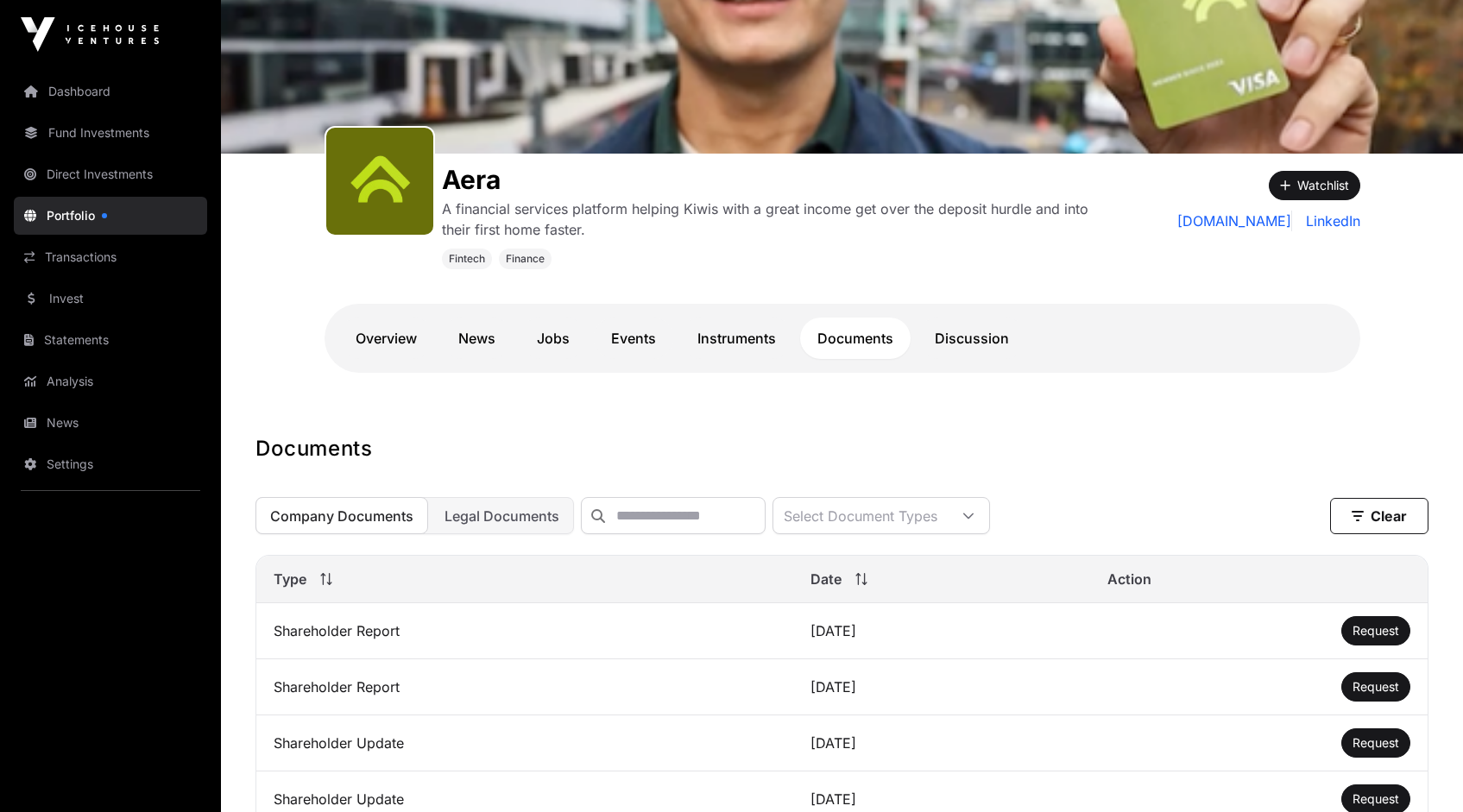
click at [1379, 638] on span "Request" at bounding box center [1376, 630] width 47 height 14
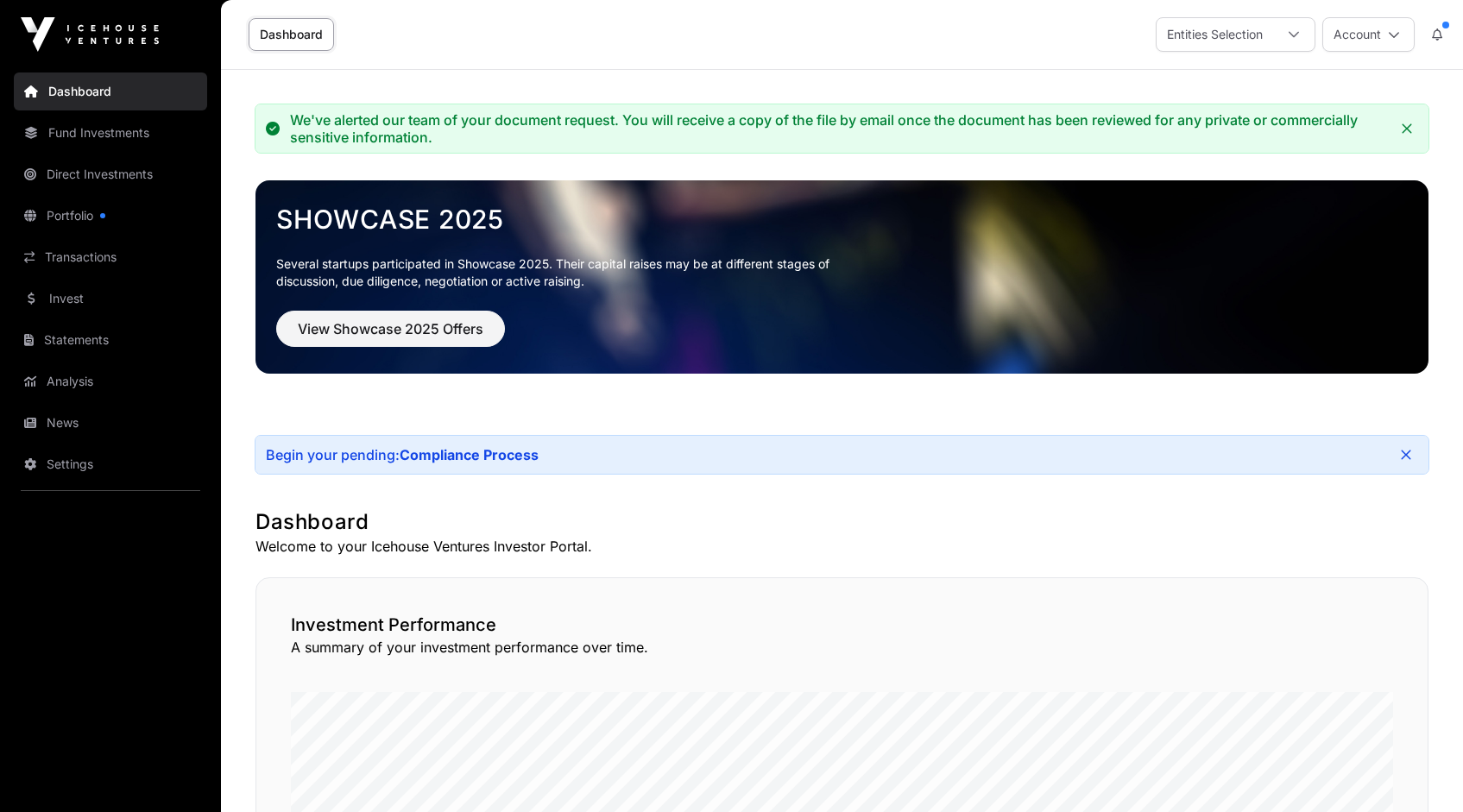
click at [89, 175] on link "Direct Investments" at bounding box center [110, 174] width 193 height 38
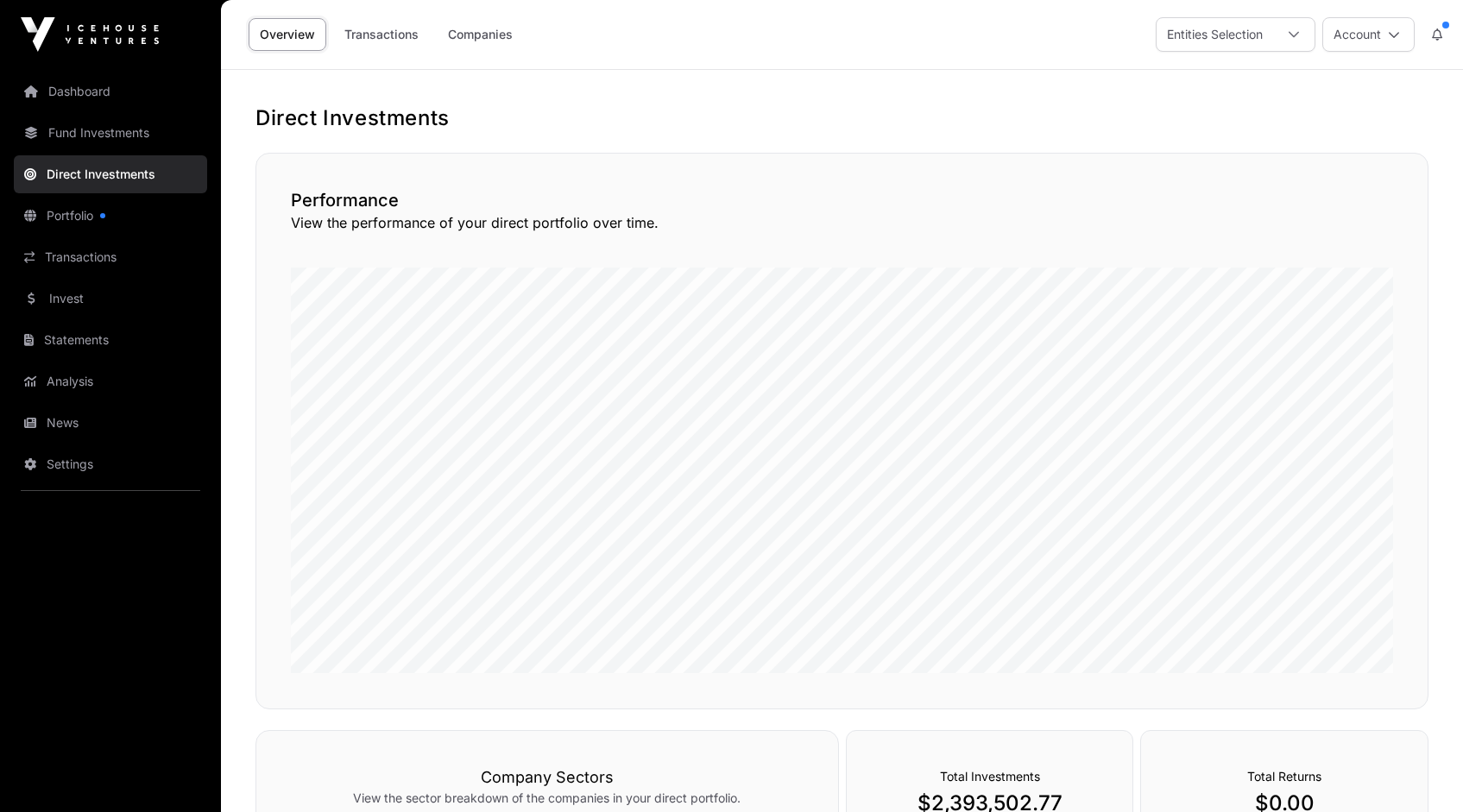
click at [104, 131] on link "Fund Investments" at bounding box center [110, 132] width 193 height 38
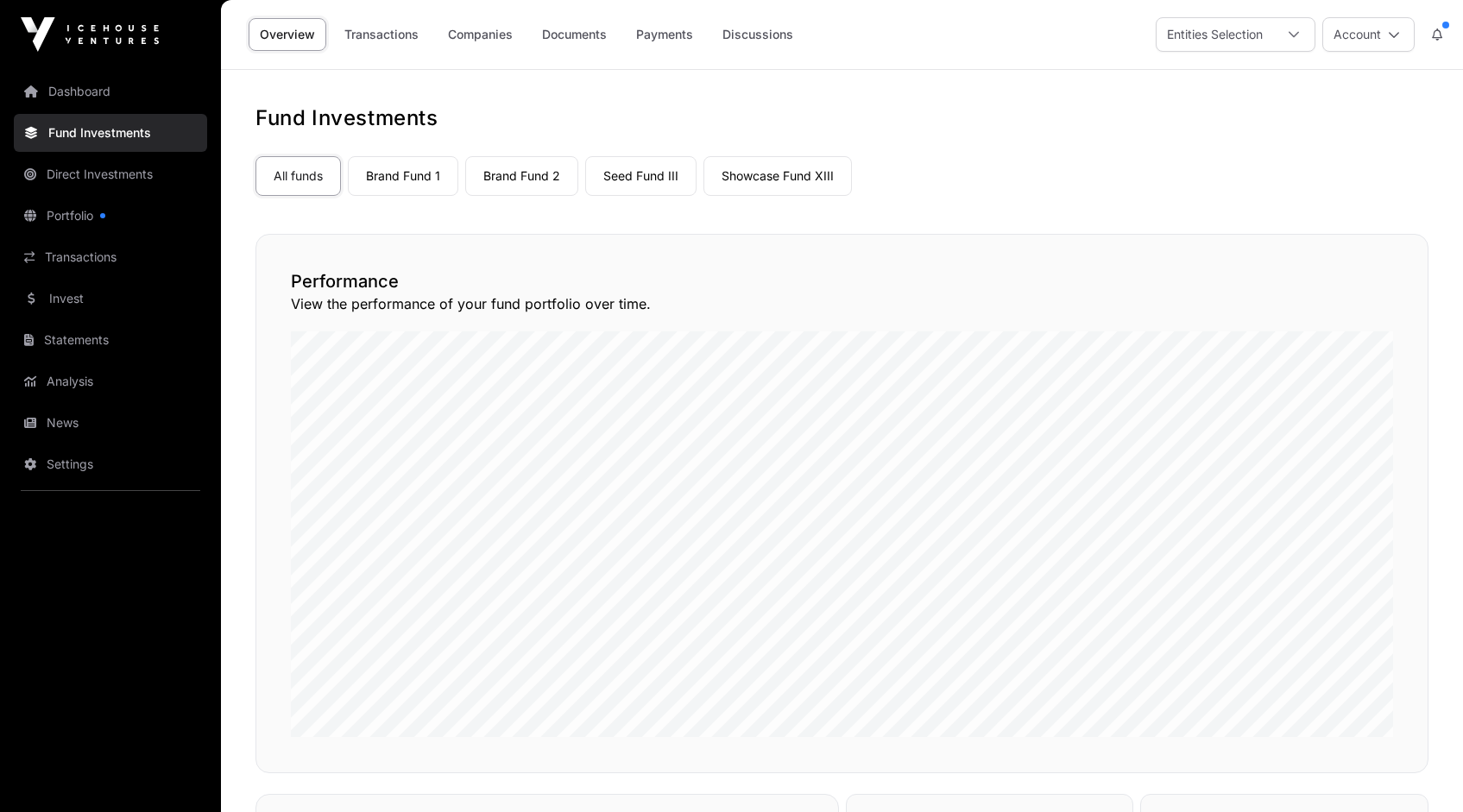
click at [83, 93] on link "Dashboard" at bounding box center [110, 91] width 193 height 38
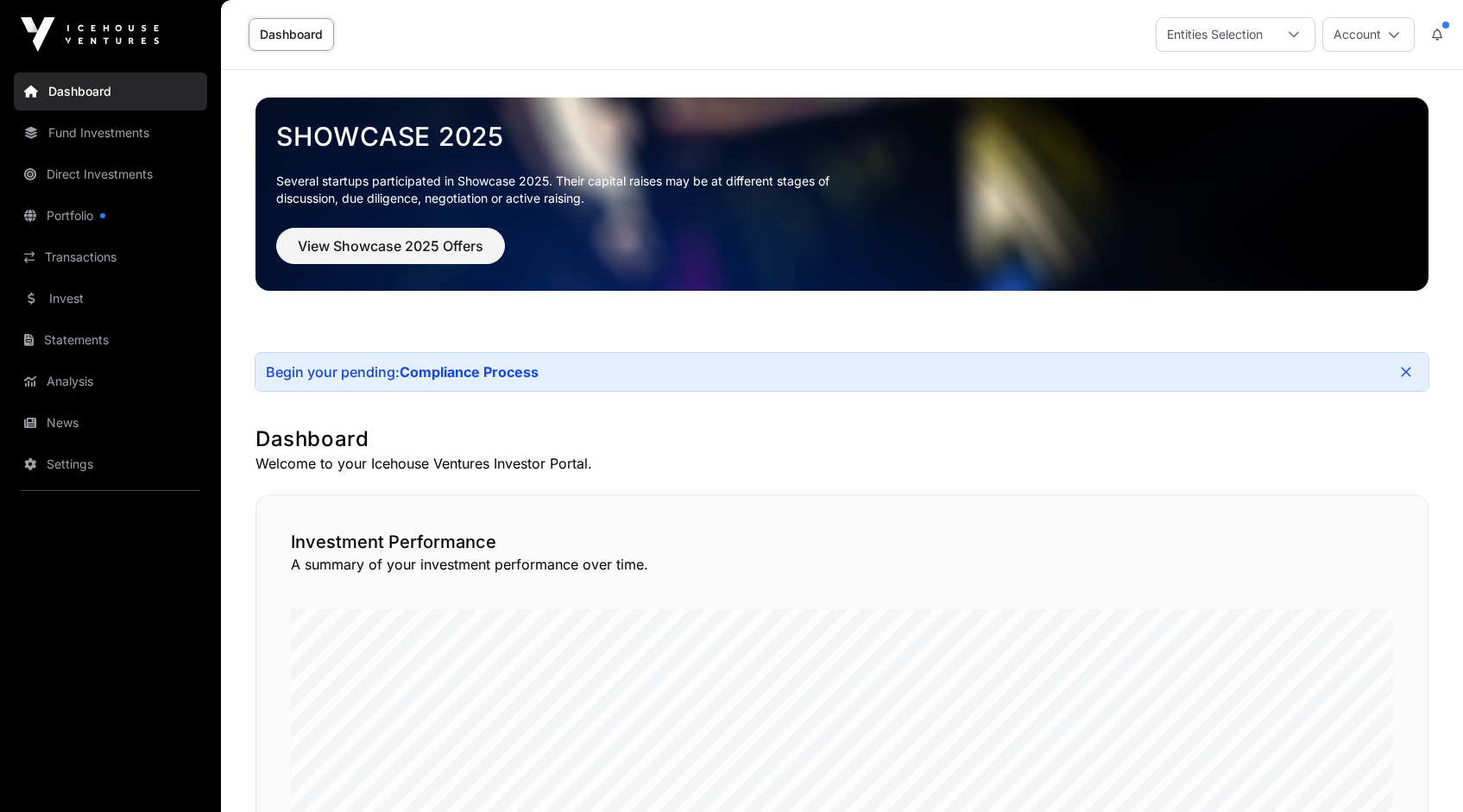
click at [86, 255] on link "Transactions" at bounding box center [110, 257] width 193 height 38
